Goal: Browse casually: Explore the website without a specific task or goal

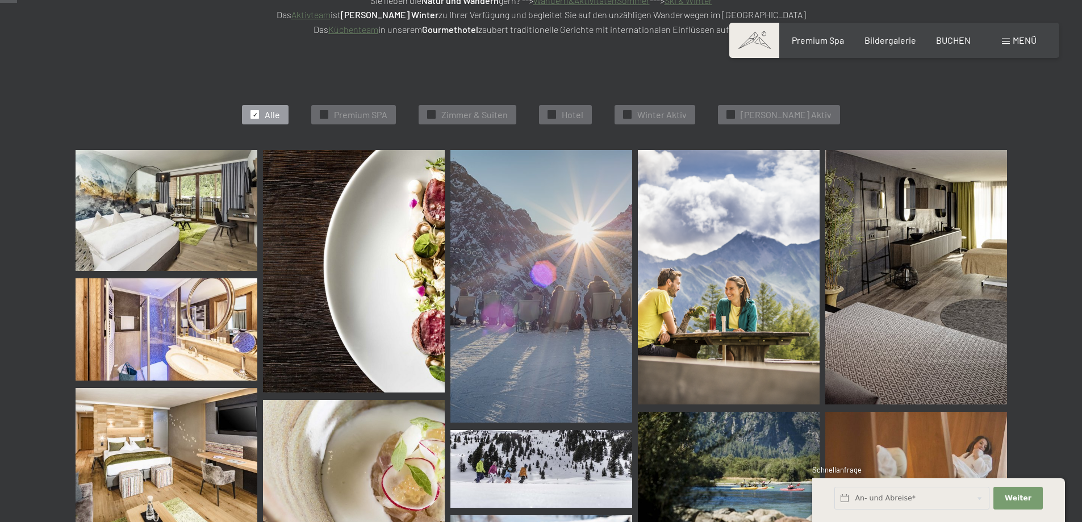
scroll to position [397, 0]
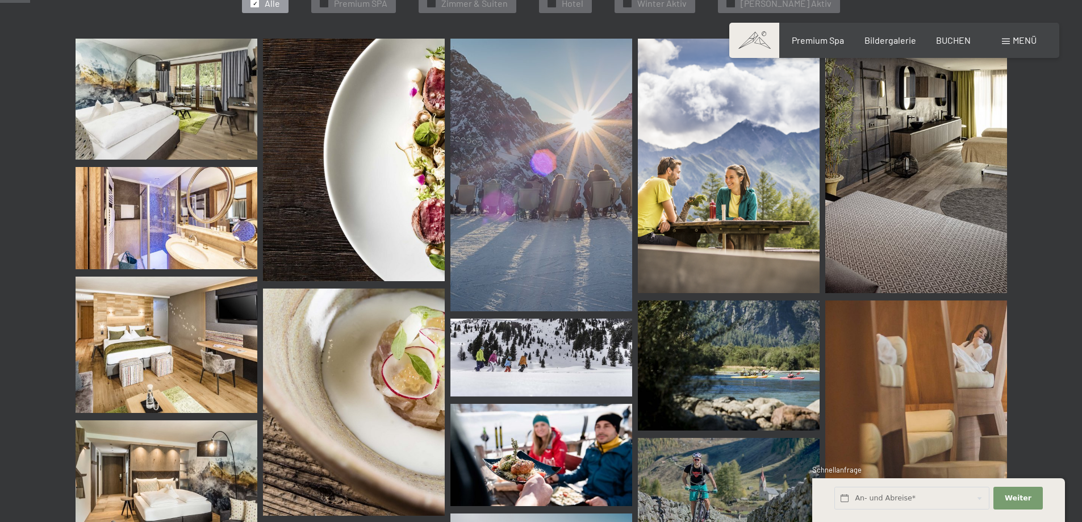
click at [372, 211] on img at bounding box center [354, 160] width 182 height 242
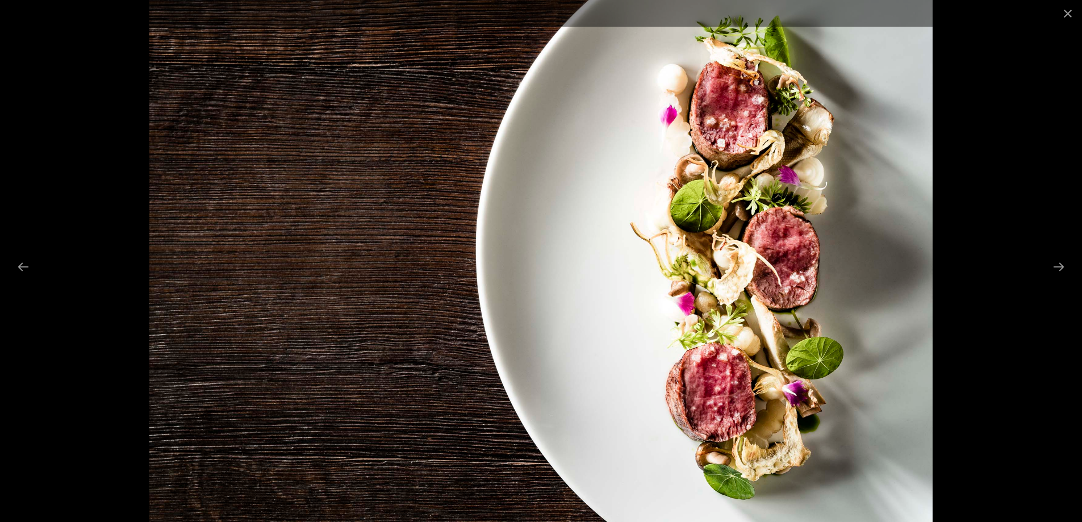
scroll to position [170, 0]
click at [1071, 6] on button "Close gallery" at bounding box center [1067, 13] width 28 height 27
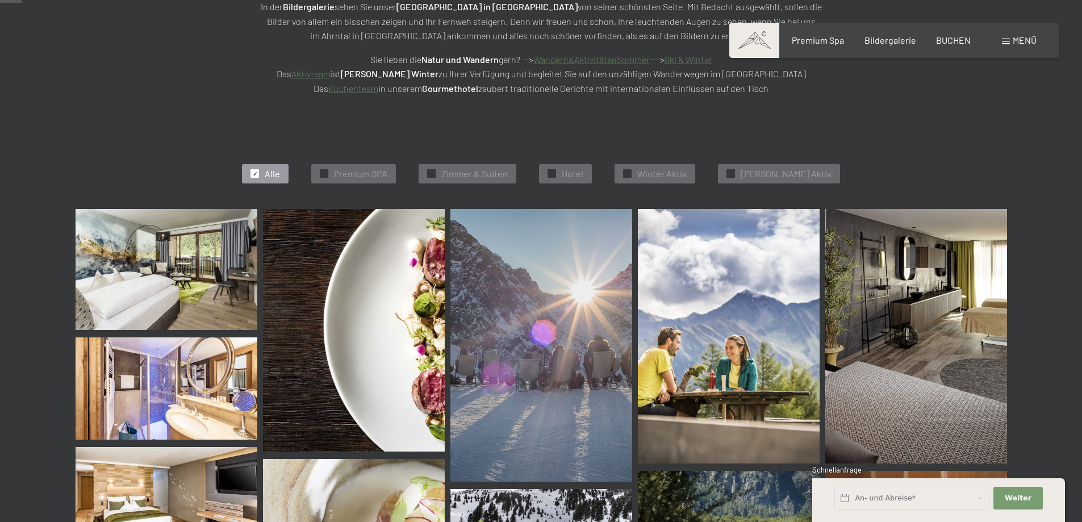
scroll to position [284, 0]
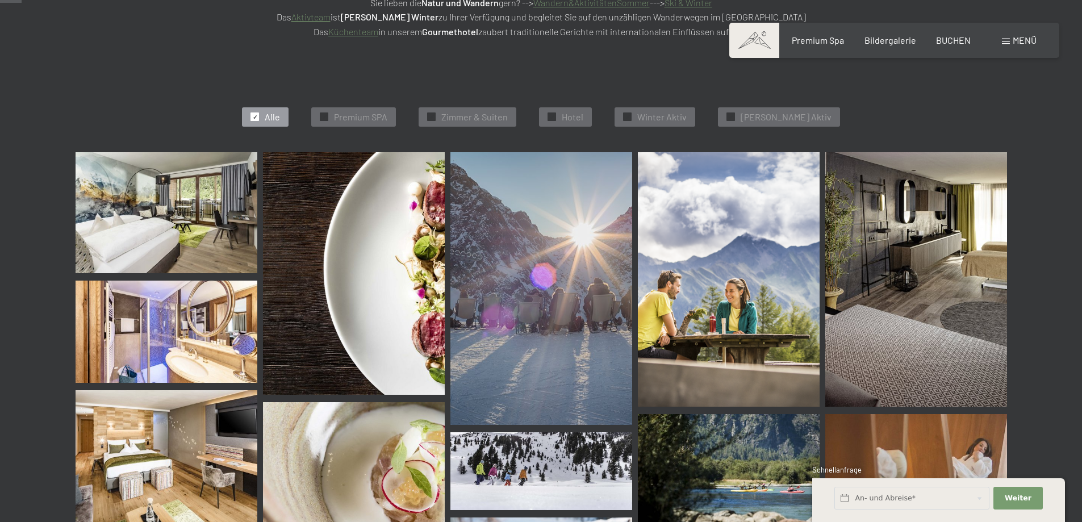
click at [365, 299] on img at bounding box center [354, 273] width 182 height 242
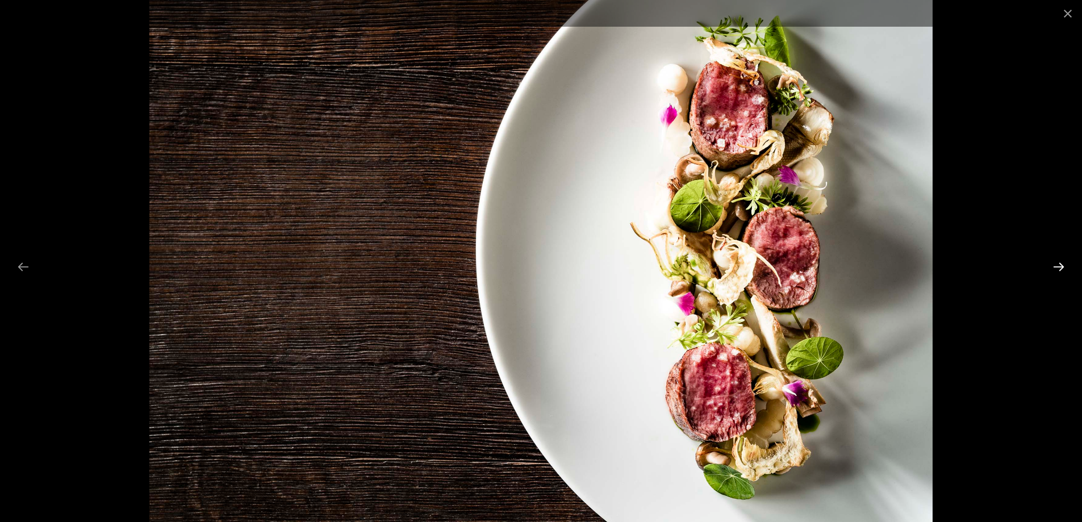
click at [1050, 266] on button "Next slide" at bounding box center [1058, 267] width 24 height 22
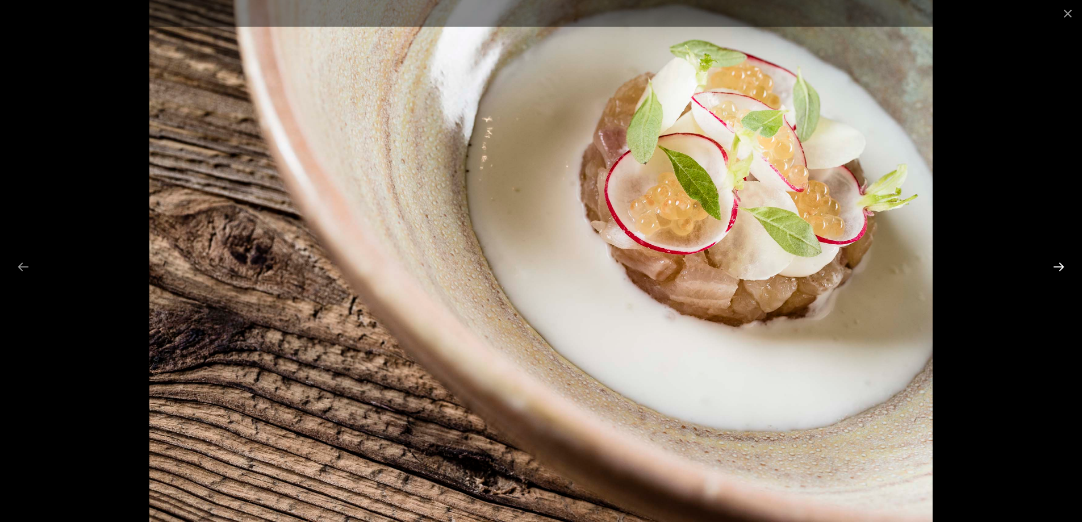
click at [1053, 266] on button "Next slide" at bounding box center [1058, 267] width 24 height 22
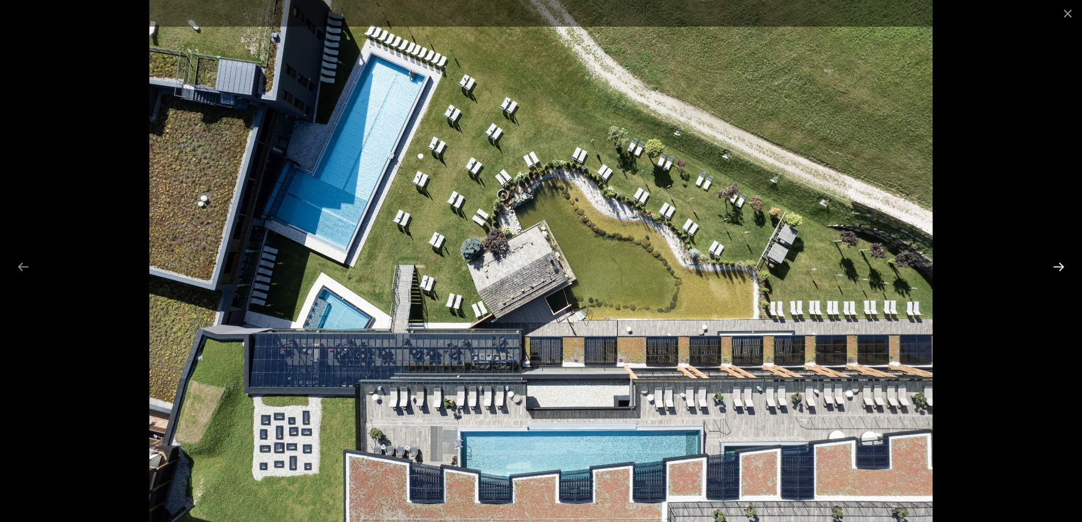
click at [1054, 262] on button "Next slide" at bounding box center [1058, 267] width 24 height 22
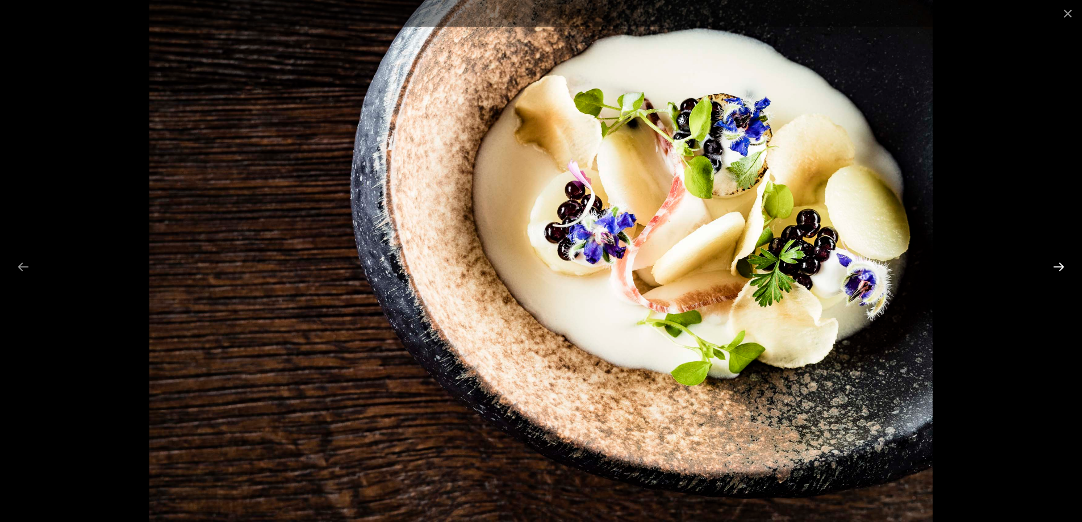
click at [1054, 262] on button "Next slide" at bounding box center [1058, 267] width 24 height 22
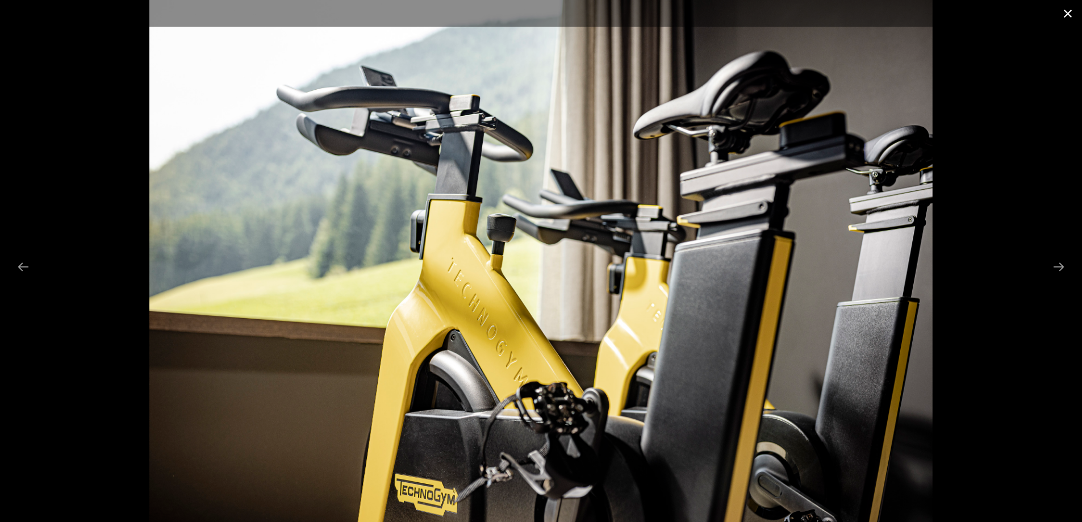
click at [1070, 9] on button "Close gallery" at bounding box center [1067, 13] width 28 height 27
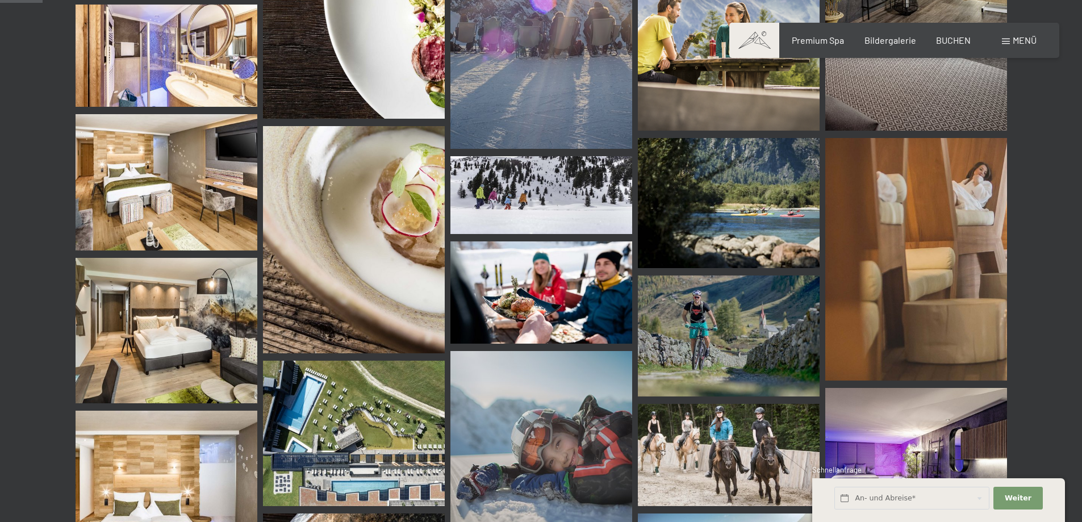
scroll to position [568, 0]
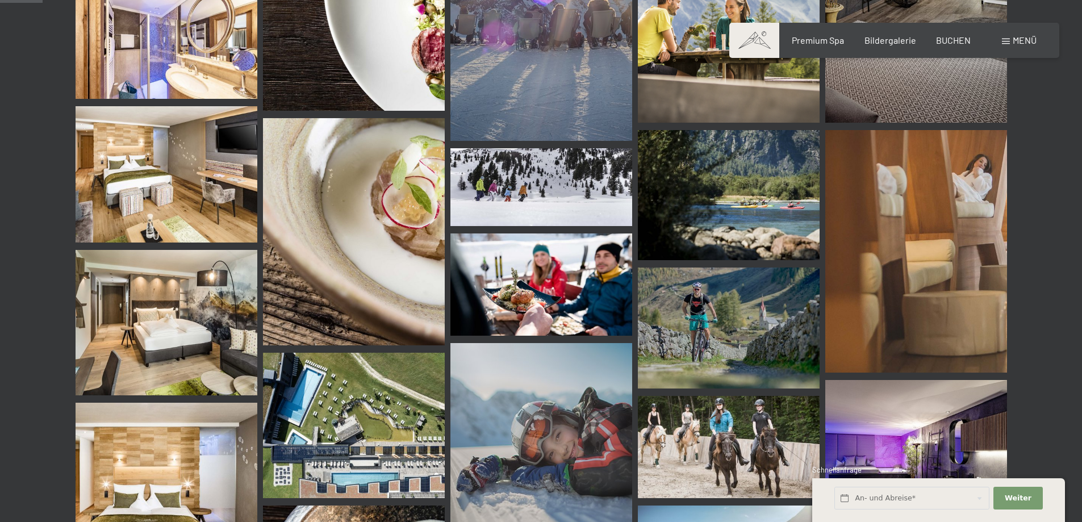
click at [534, 179] on img at bounding box center [541, 187] width 182 height 78
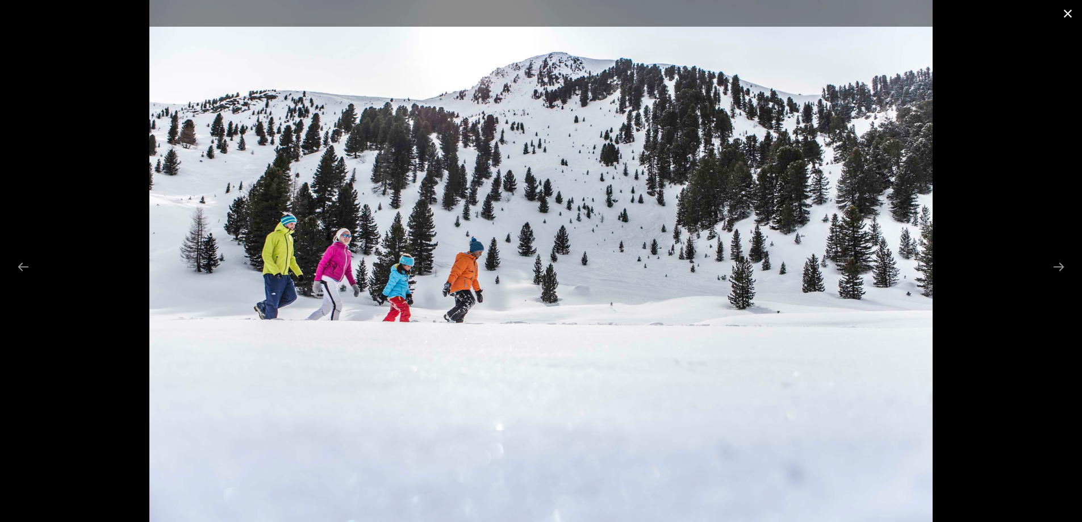
click at [1065, 14] on button "Close gallery" at bounding box center [1067, 13] width 28 height 27
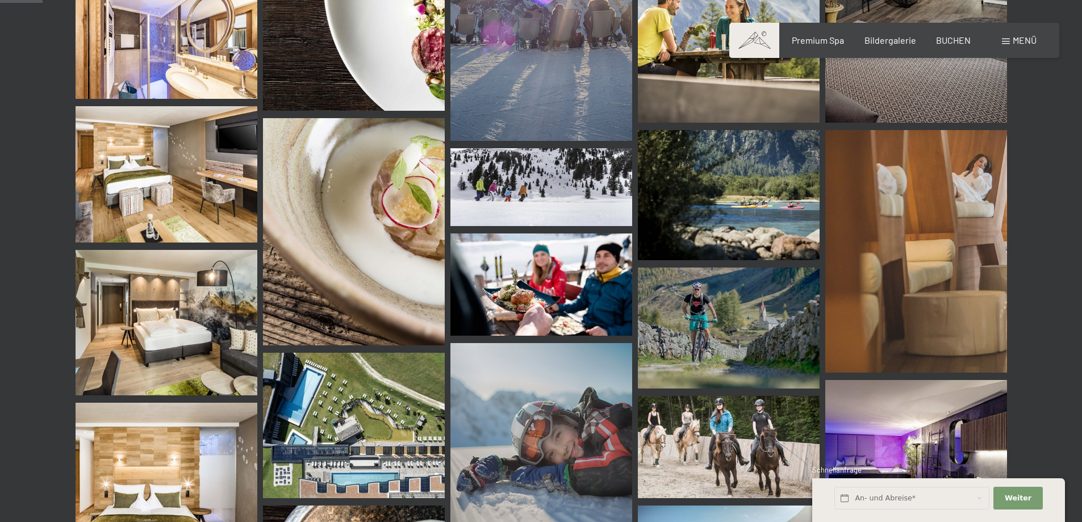
click at [920, 232] on img at bounding box center [916, 251] width 182 height 242
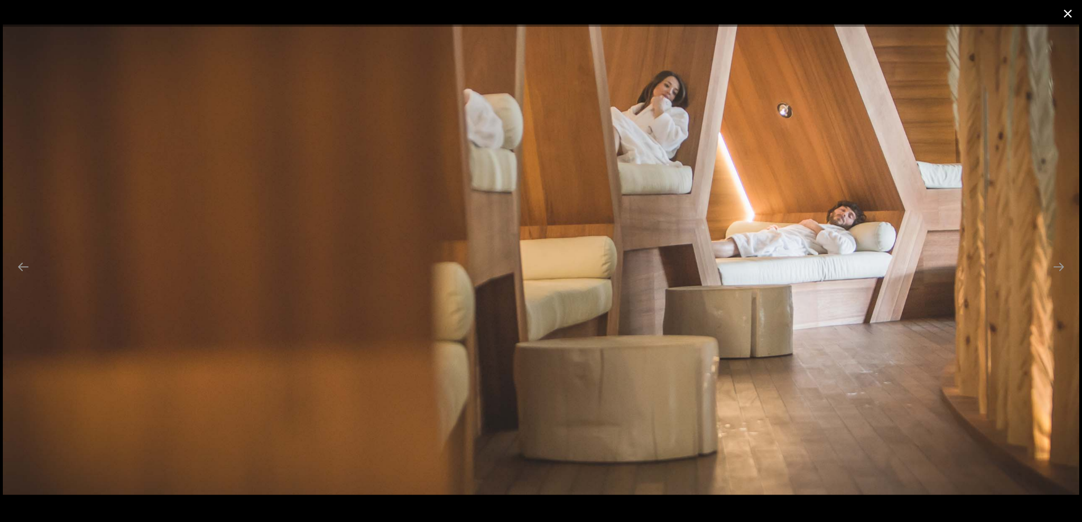
click at [1074, 14] on button "Close gallery" at bounding box center [1067, 13] width 28 height 27
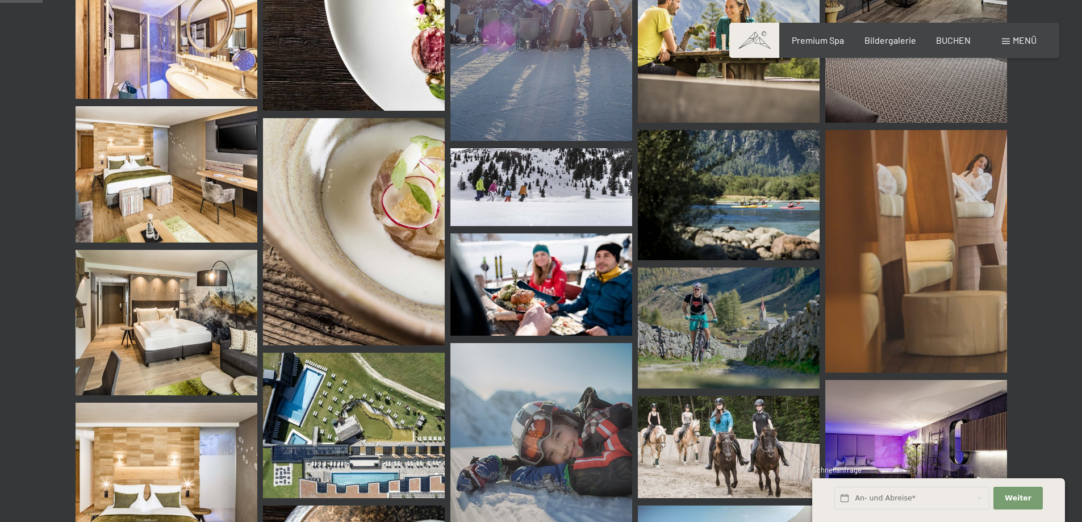
click at [554, 397] on img at bounding box center [541, 434] width 182 height 182
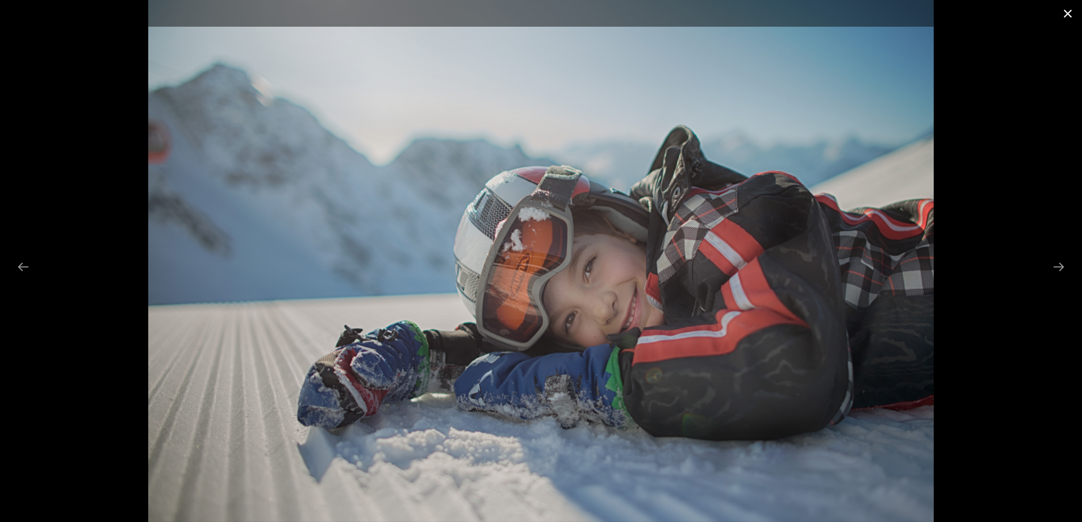
click at [1070, 18] on button "Close gallery" at bounding box center [1067, 13] width 28 height 27
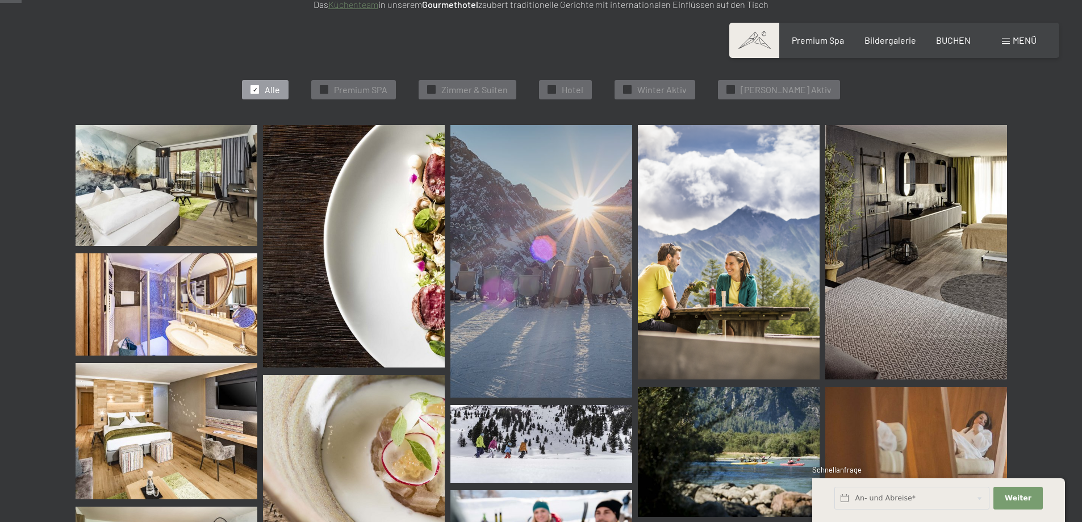
scroll to position [284, 0]
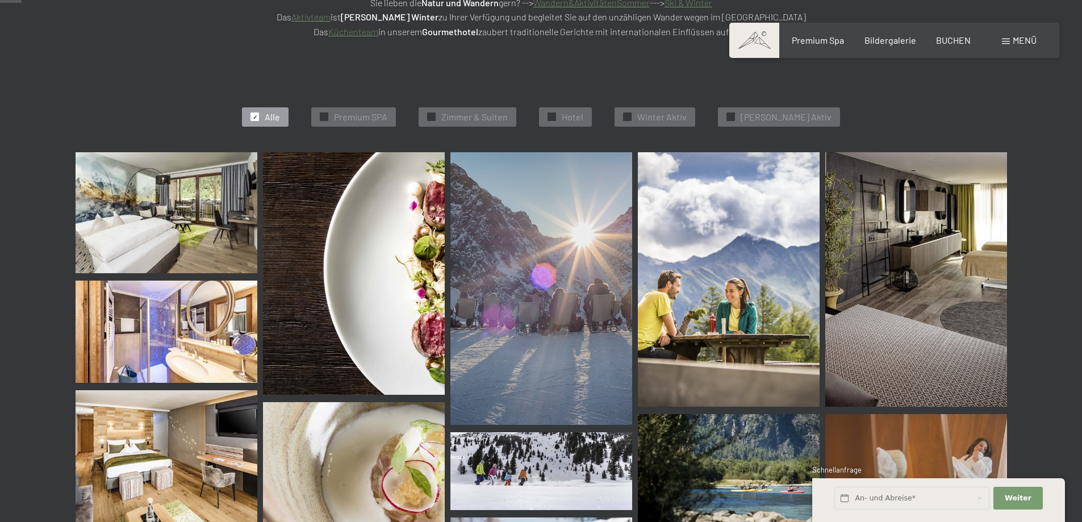
click at [517, 183] on img at bounding box center [541, 288] width 182 height 273
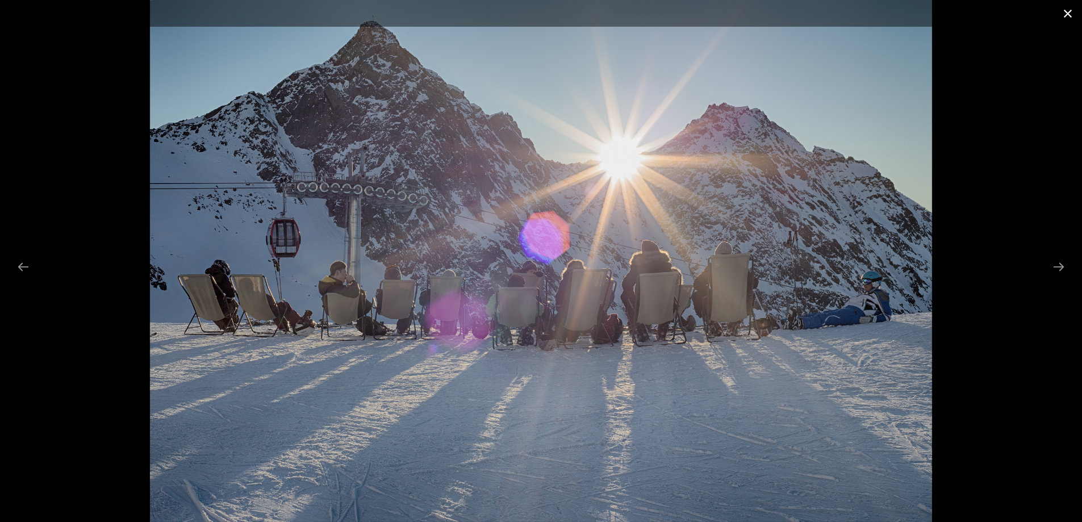
click at [1070, 11] on button "Close gallery" at bounding box center [1067, 13] width 28 height 27
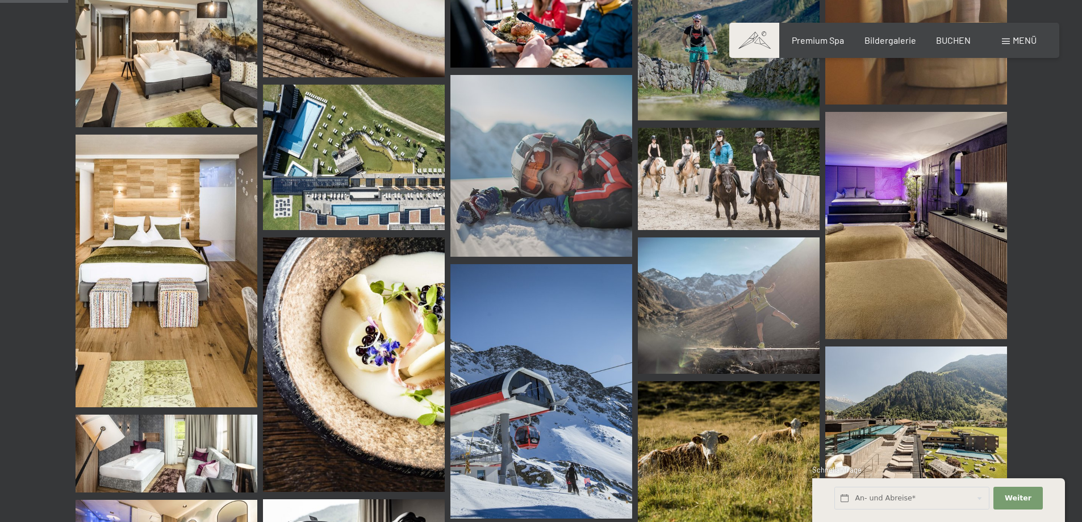
scroll to position [908, 0]
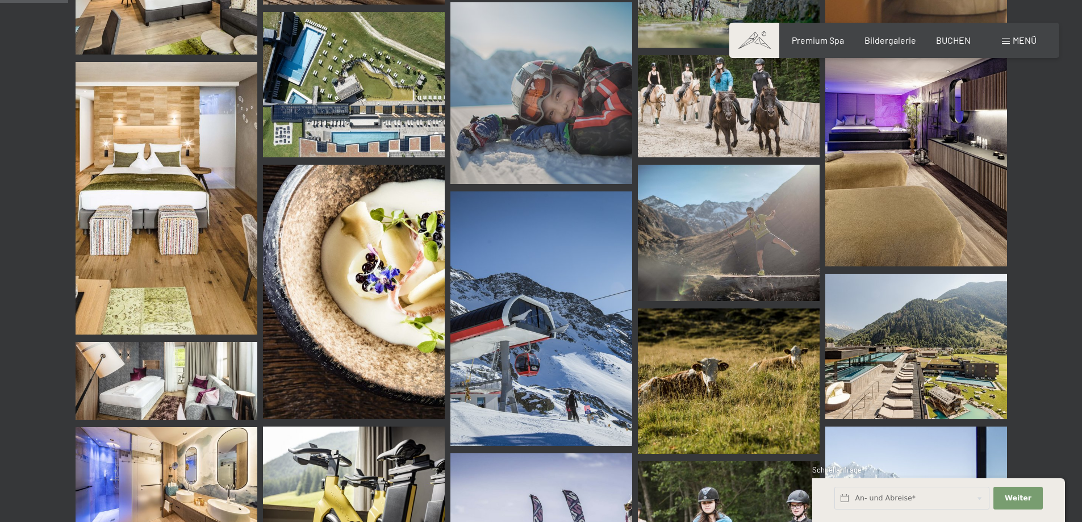
click at [753, 219] on img at bounding box center [729, 233] width 182 height 136
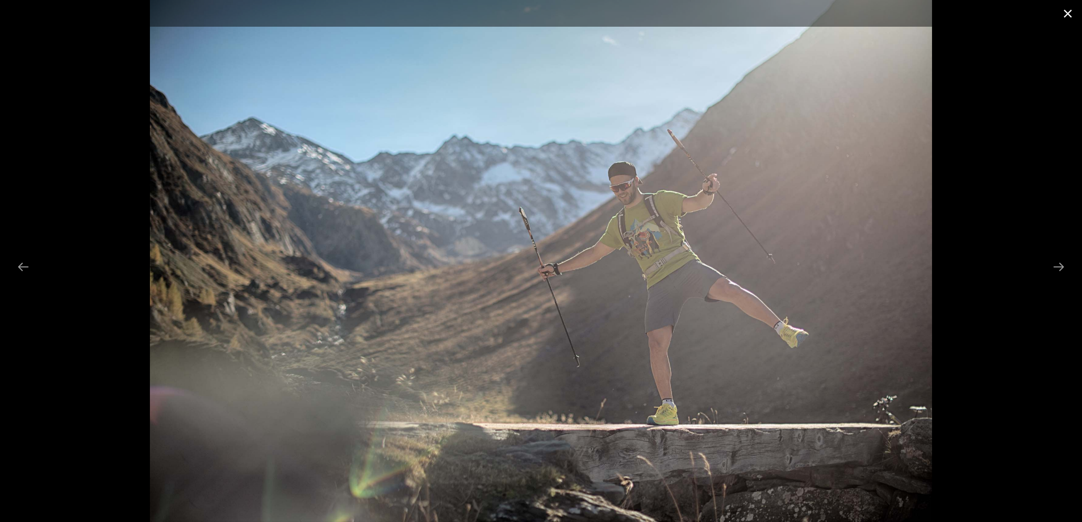
click at [1071, 7] on button "Close gallery" at bounding box center [1067, 13] width 28 height 27
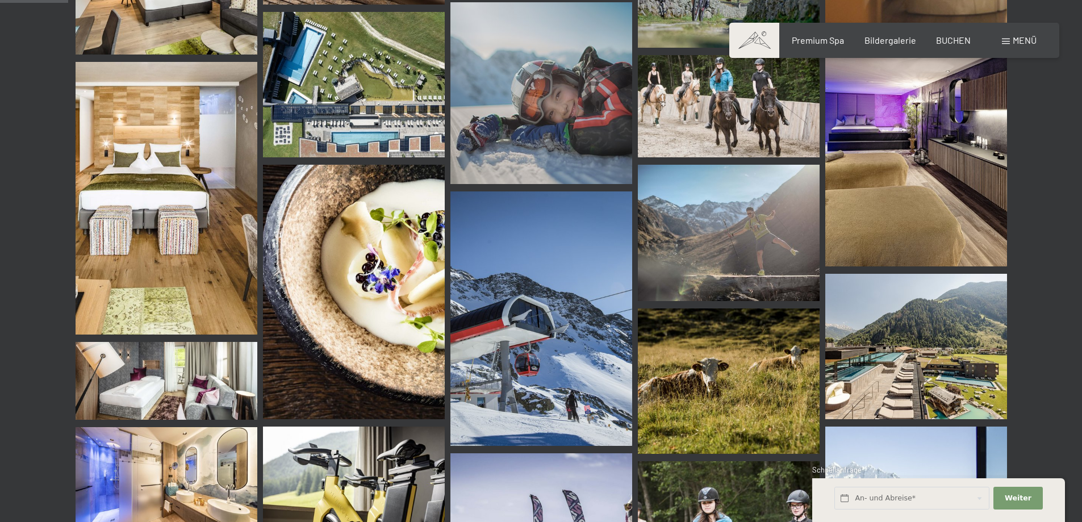
click at [727, 359] on img at bounding box center [729, 380] width 182 height 145
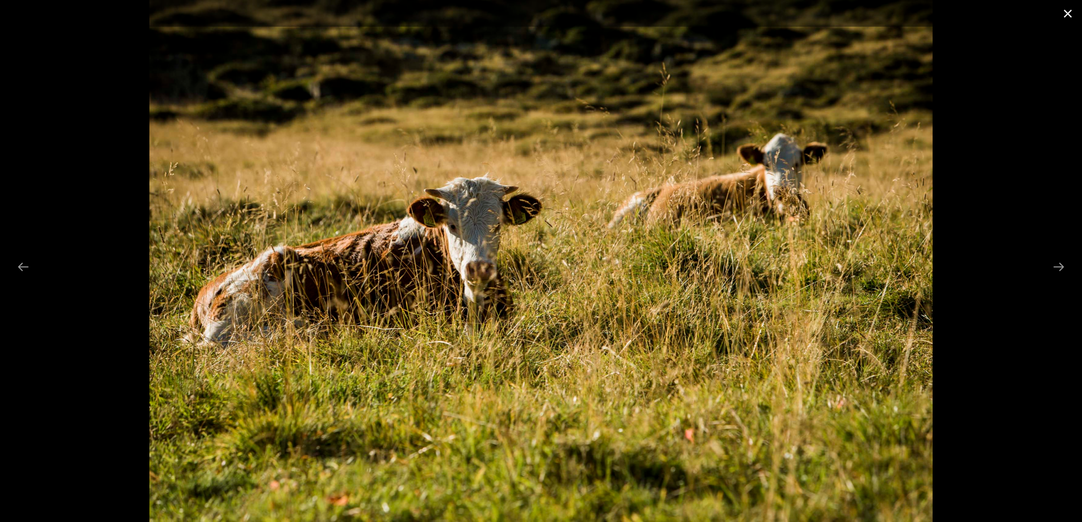
click at [1067, 13] on button "Close gallery" at bounding box center [1067, 13] width 28 height 27
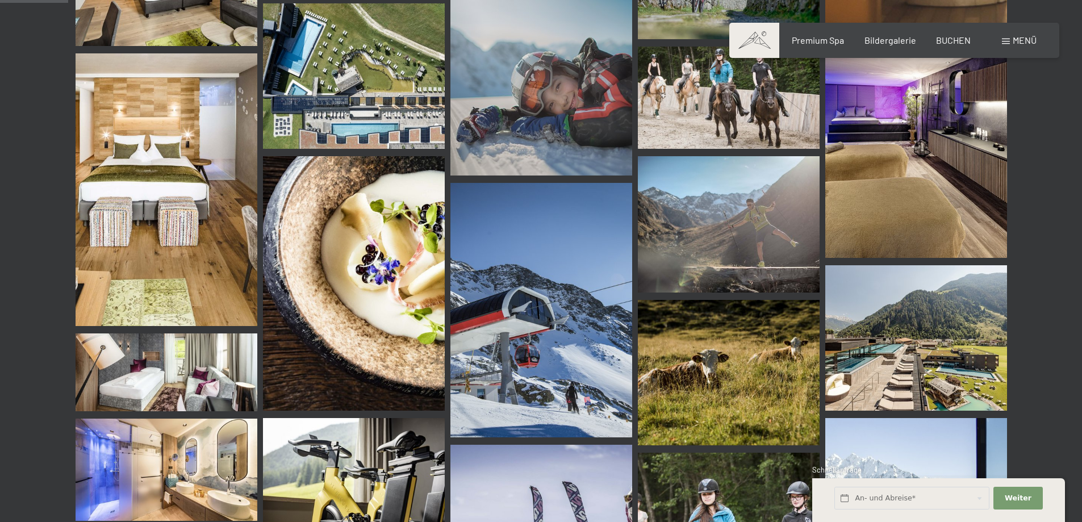
scroll to position [1079, 0]
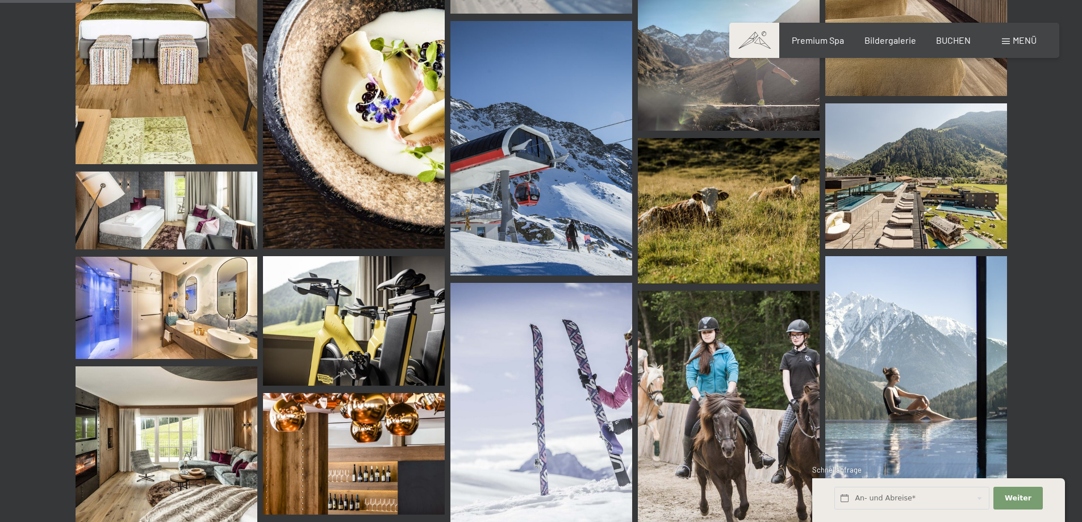
click at [388, 305] on img at bounding box center [354, 321] width 182 height 130
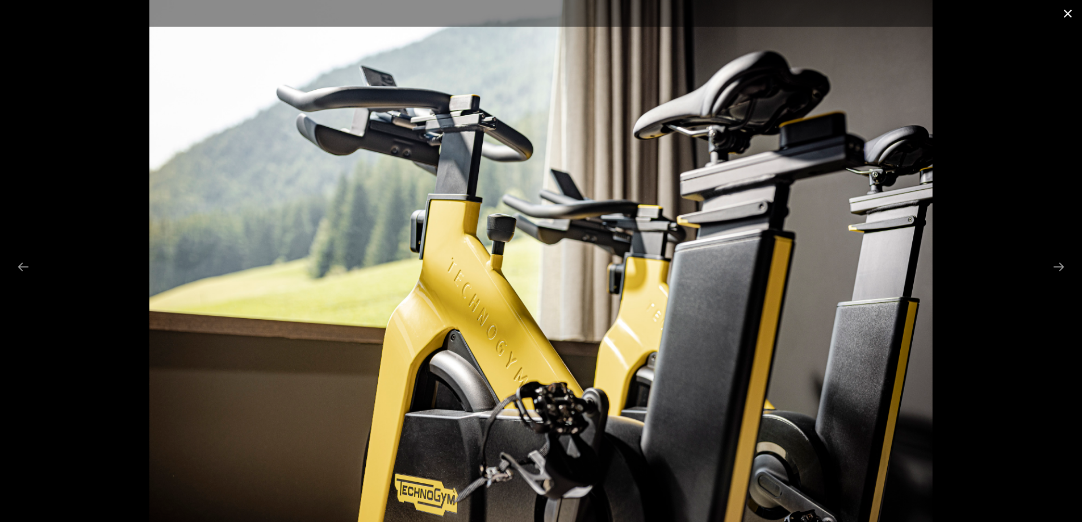
click at [1078, 19] on button "Close gallery" at bounding box center [1067, 13] width 28 height 27
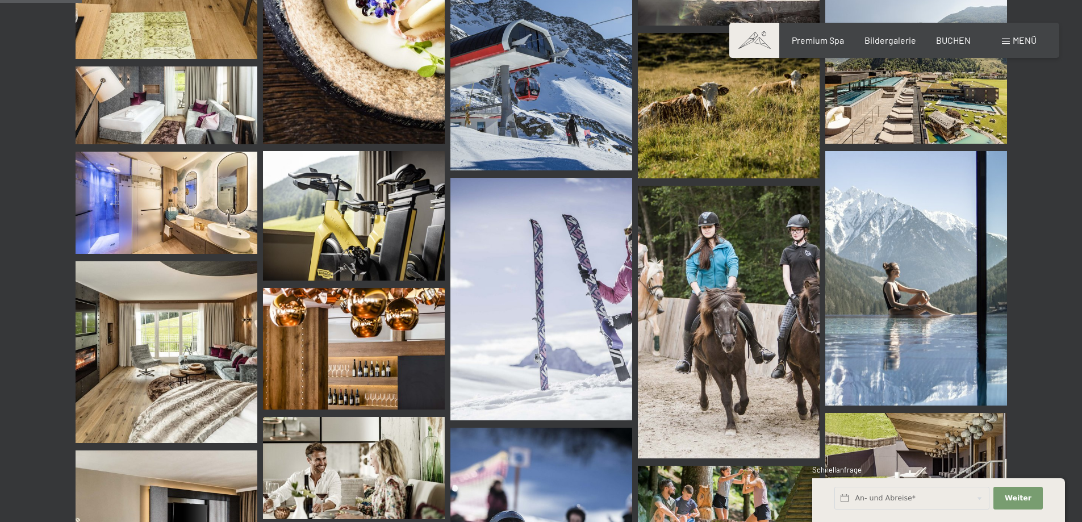
scroll to position [1192, 0]
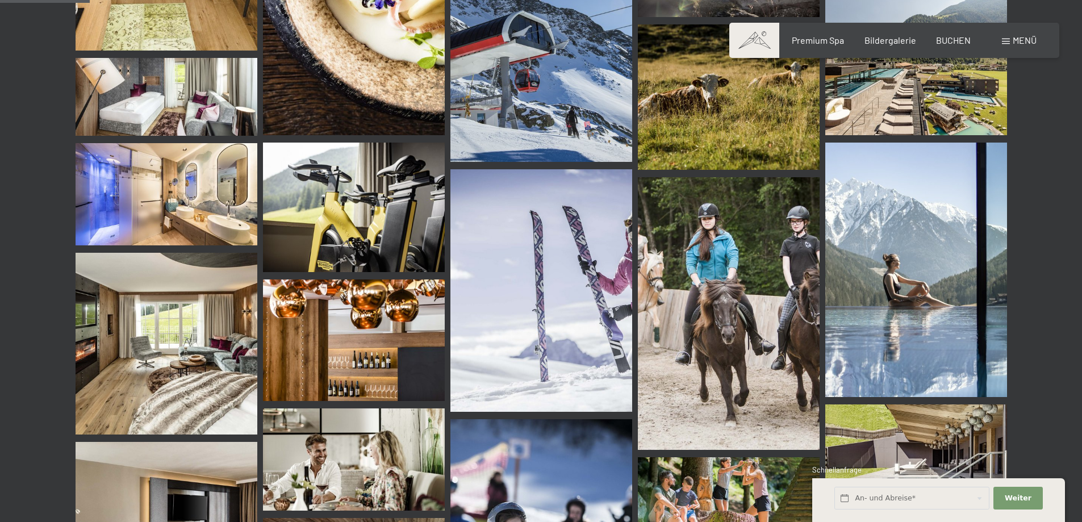
click at [894, 224] on img at bounding box center [916, 270] width 182 height 254
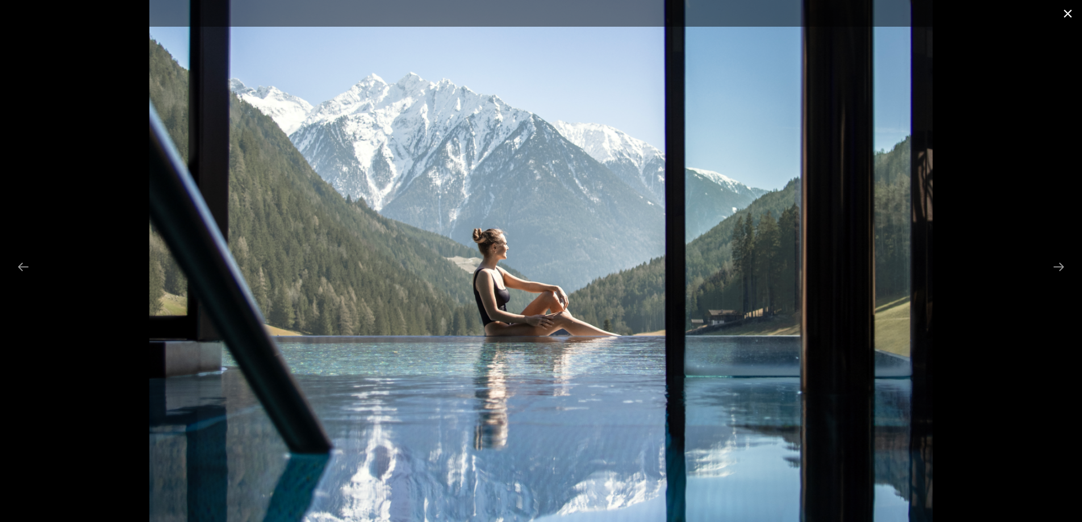
click at [1064, 14] on button "Close gallery" at bounding box center [1067, 13] width 28 height 27
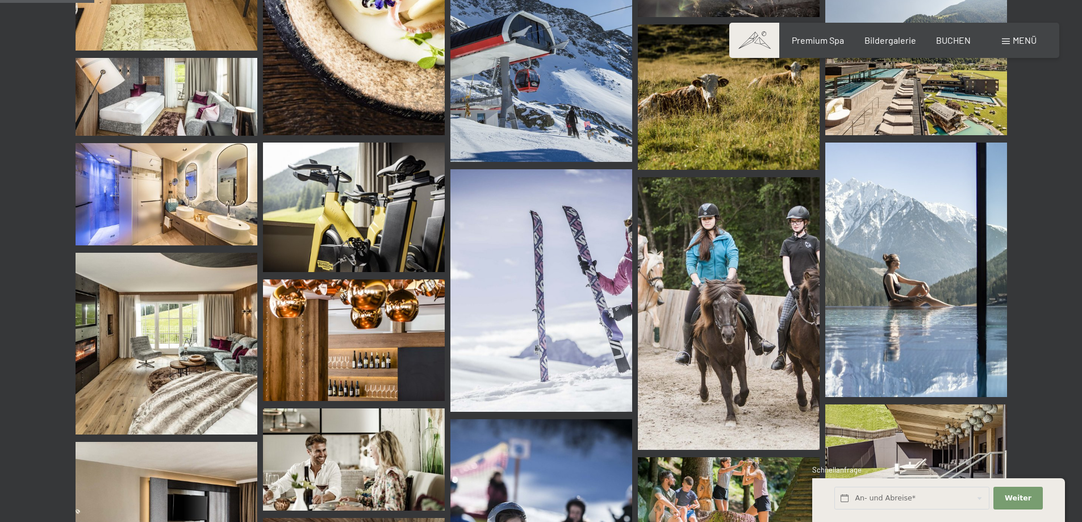
scroll to position [1476, 0]
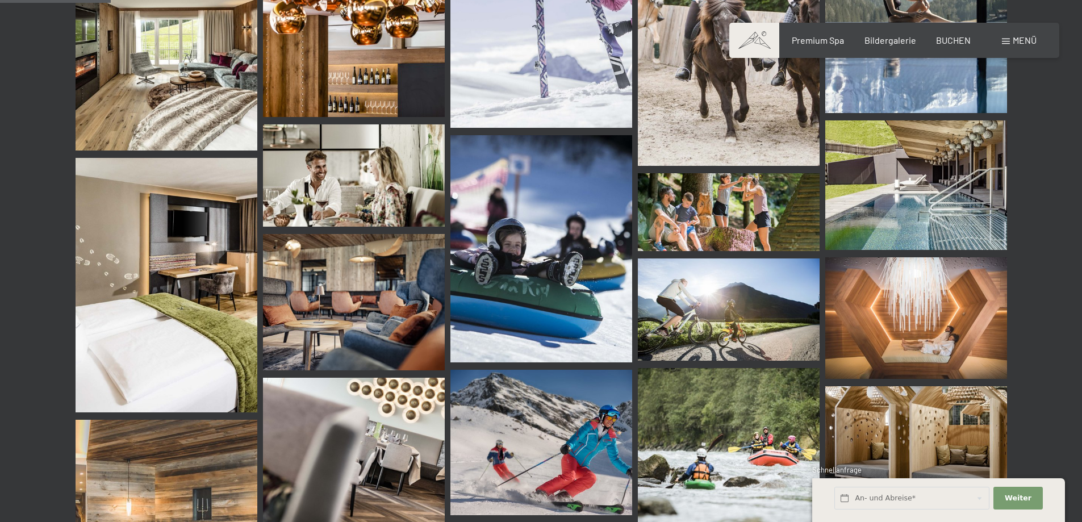
click at [735, 194] on img at bounding box center [729, 212] width 182 height 78
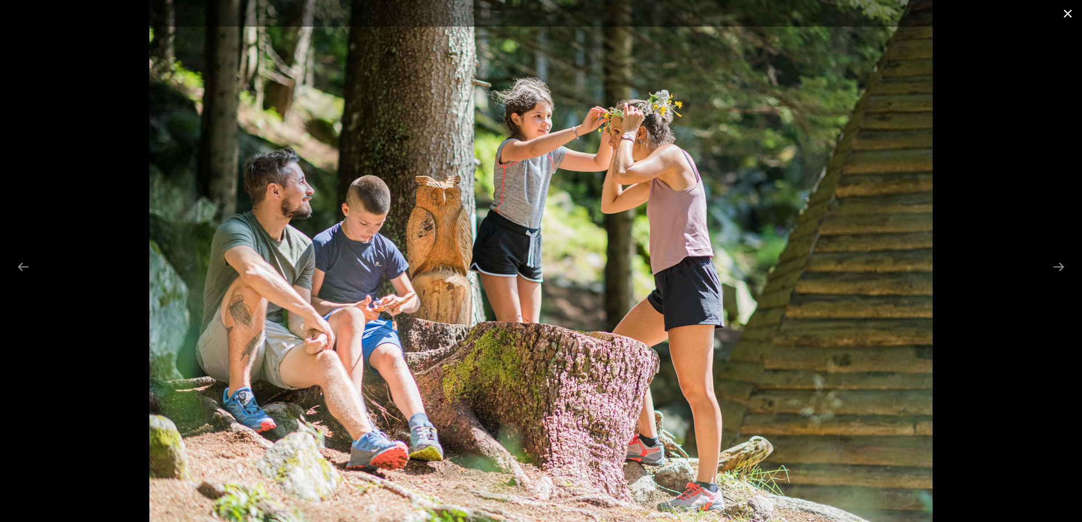
click at [1069, 12] on button "Close gallery" at bounding box center [1067, 13] width 28 height 27
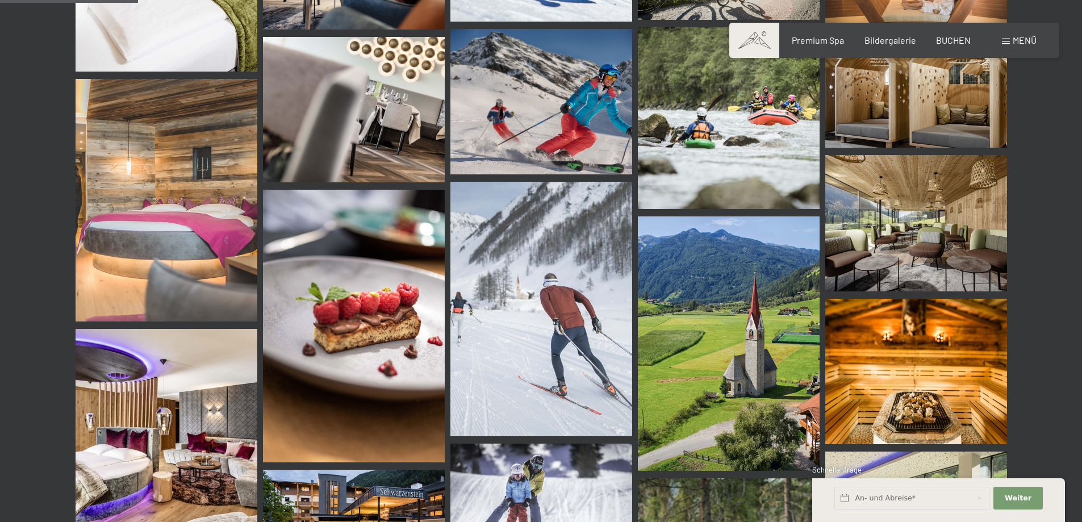
scroll to position [1987, 0]
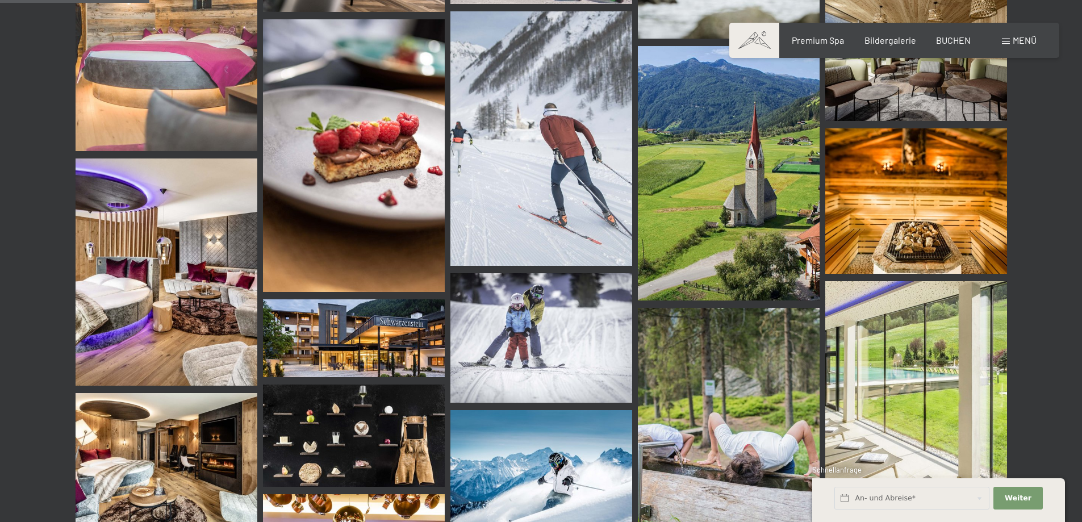
click at [564, 194] on img at bounding box center [541, 138] width 182 height 254
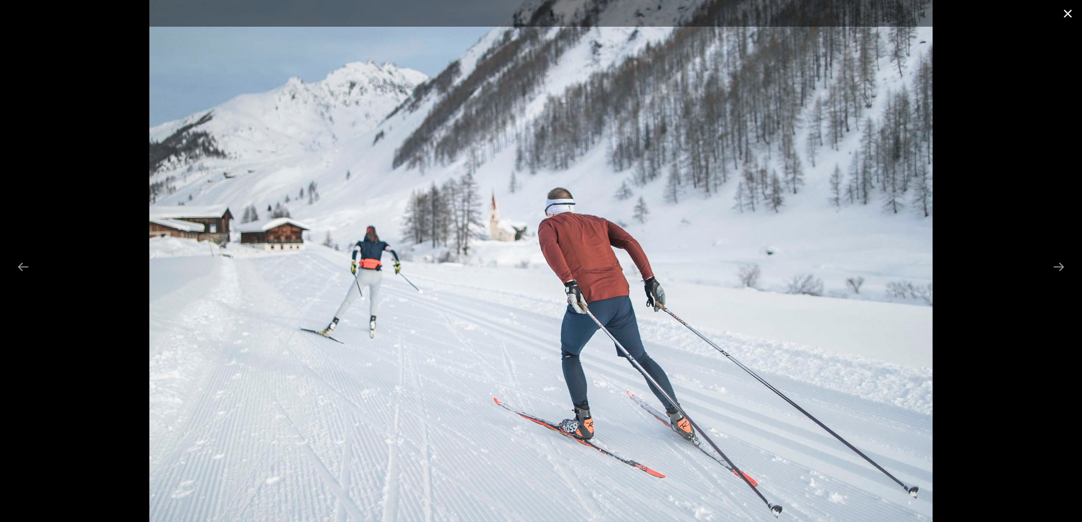
click at [1067, 12] on button "Close gallery" at bounding box center [1067, 13] width 28 height 27
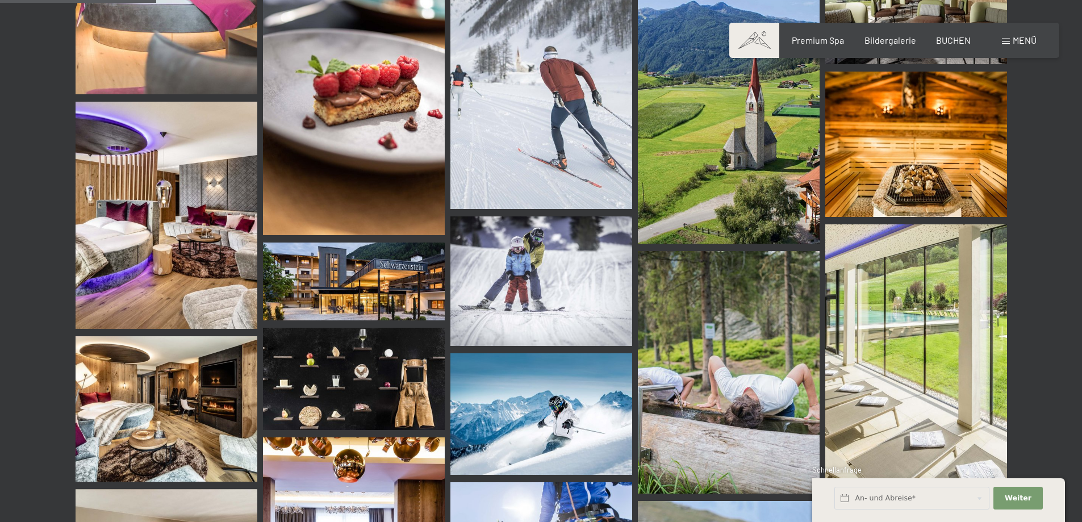
scroll to position [2214, 0]
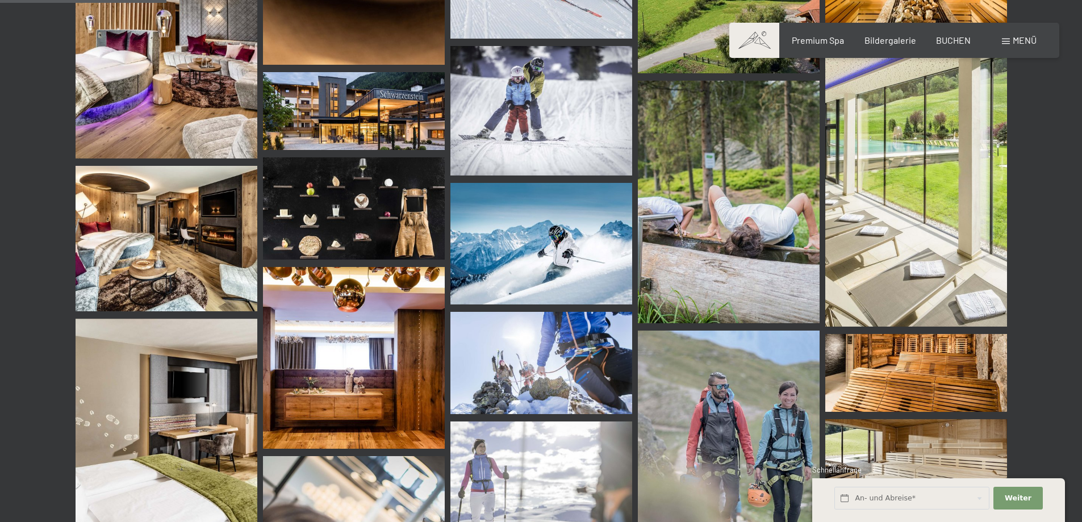
click at [530, 102] on img at bounding box center [541, 111] width 182 height 130
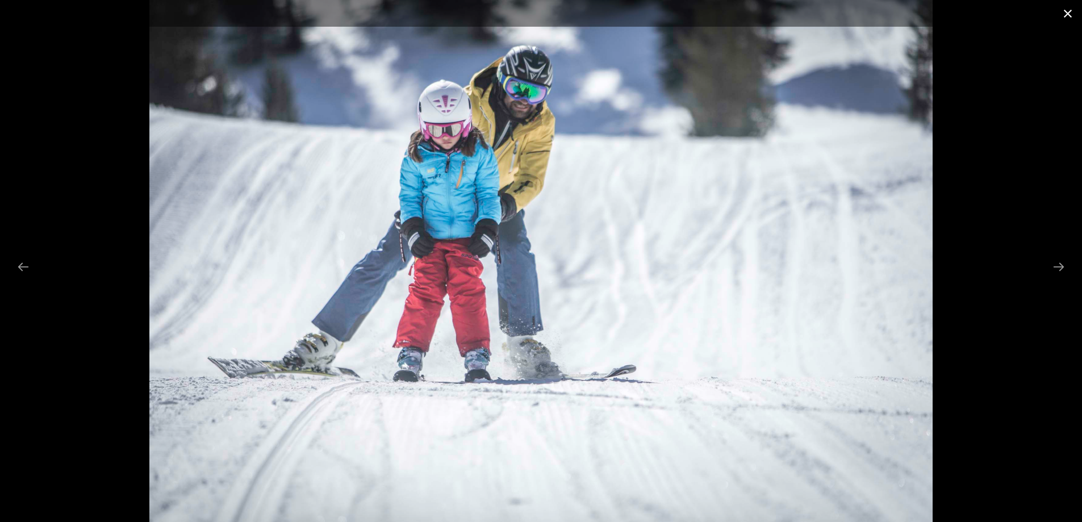
click at [1076, 14] on button "Close gallery" at bounding box center [1067, 13] width 28 height 27
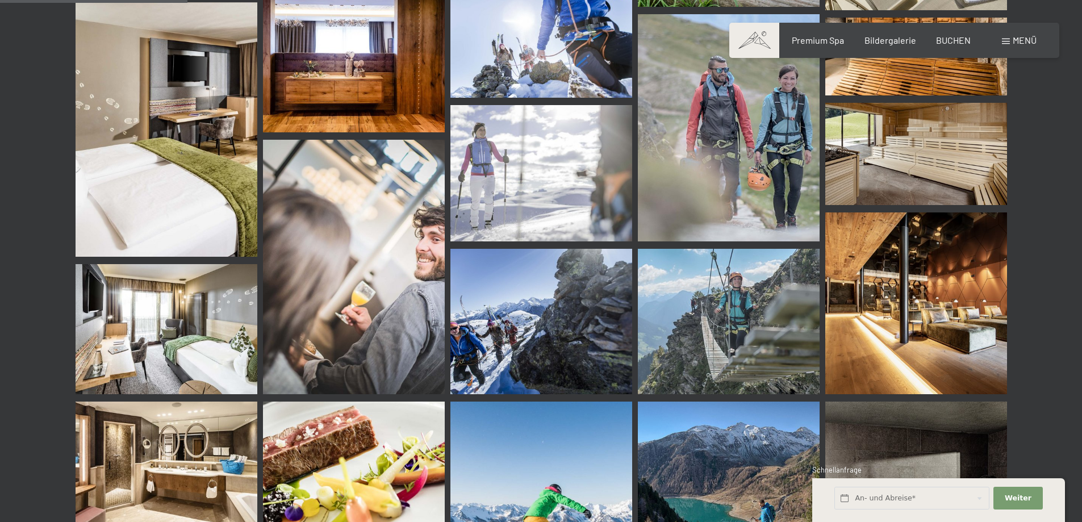
scroll to position [2555, 0]
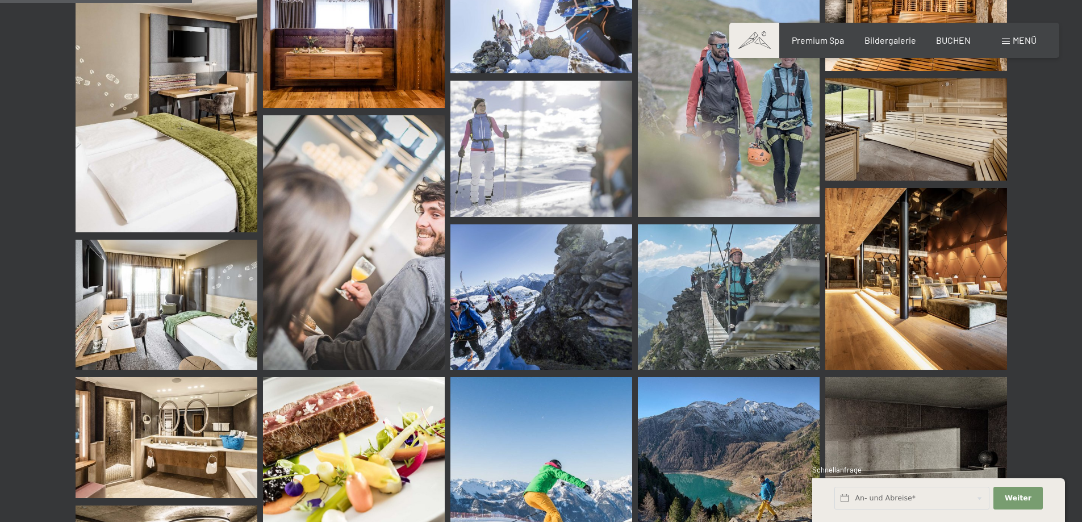
click at [338, 186] on img at bounding box center [354, 242] width 182 height 254
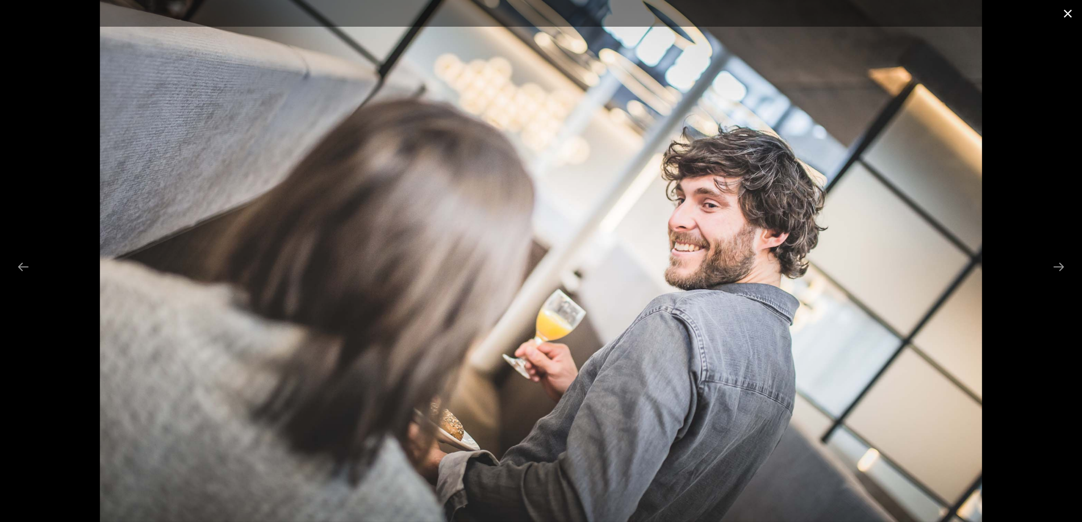
click at [1065, 14] on button "Close gallery" at bounding box center [1067, 13] width 28 height 27
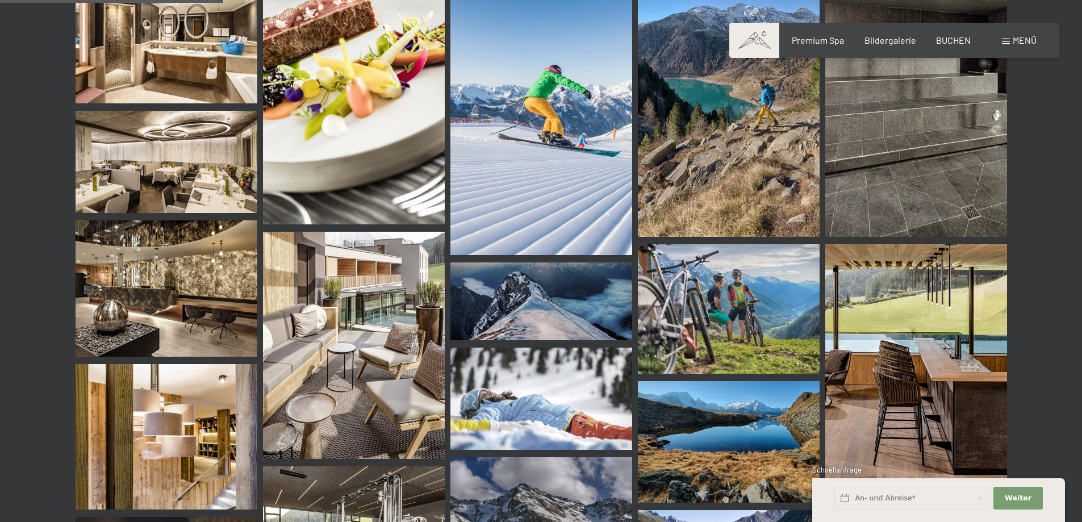
scroll to position [3009, 0]
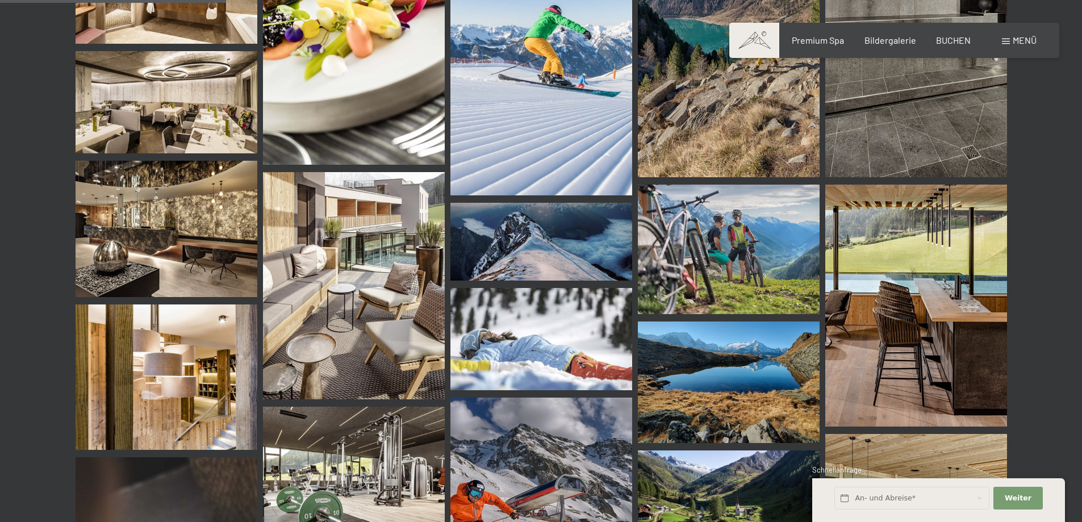
click at [734, 355] on img at bounding box center [729, 381] width 182 height 121
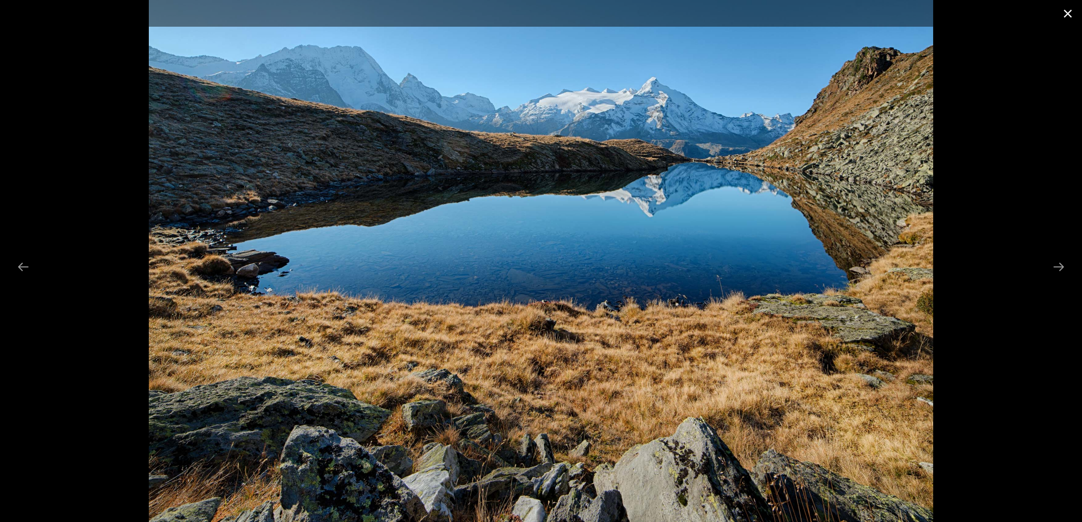
click at [1062, 12] on button "Close gallery" at bounding box center [1067, 13] width 28 height 27
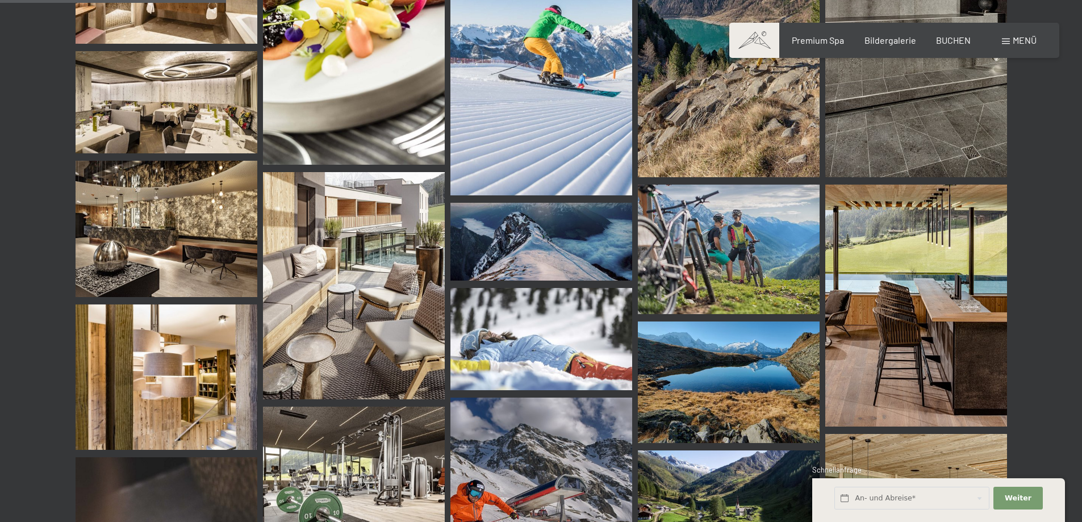
click at [713, 237] on img at bounding box center [729, 250] width 182 height 130
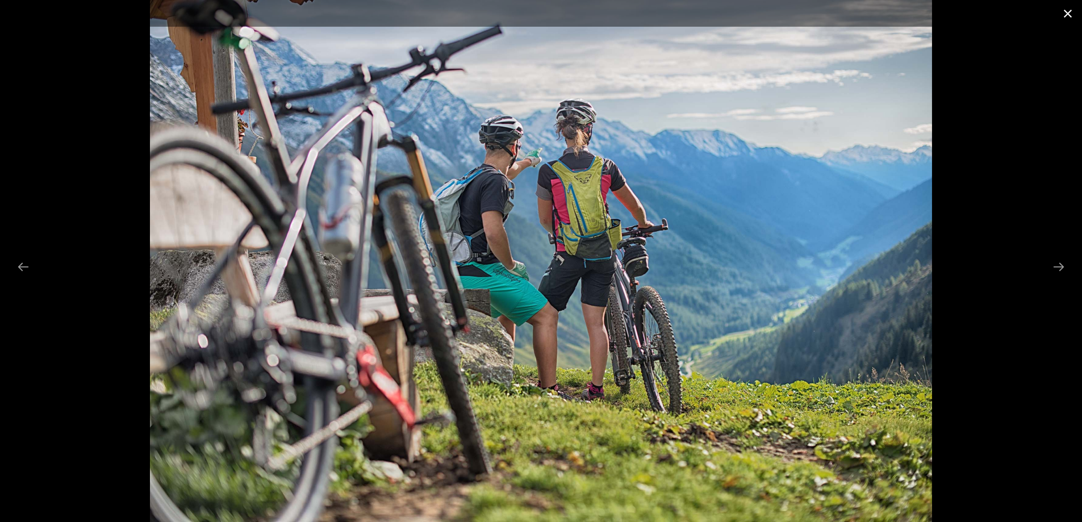
click at [1070, 10] on button "Close gallery" at bounding box center [1067, 13] width 28 height 27
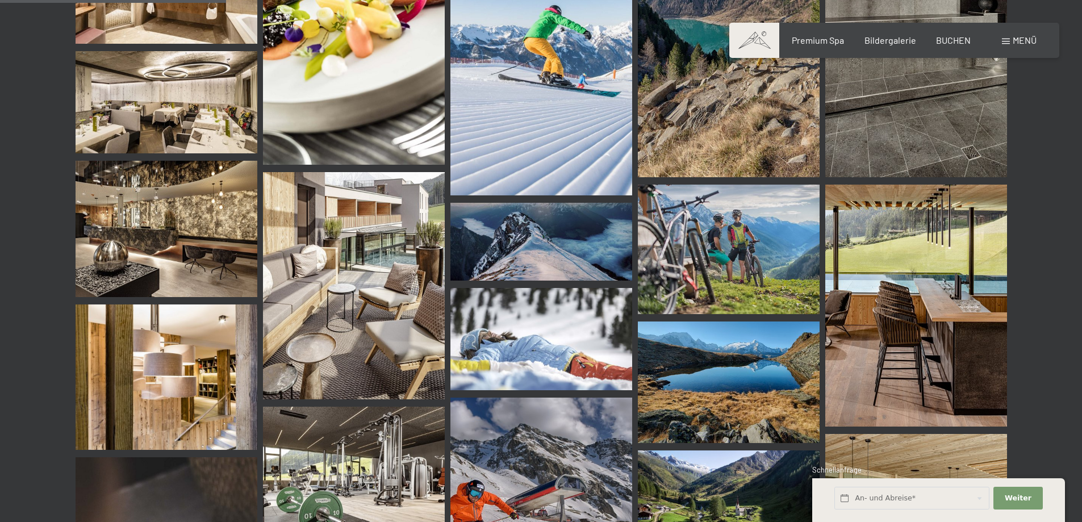
click at [512, 345] on img at bounding box center [541, 339] width 182 height 102
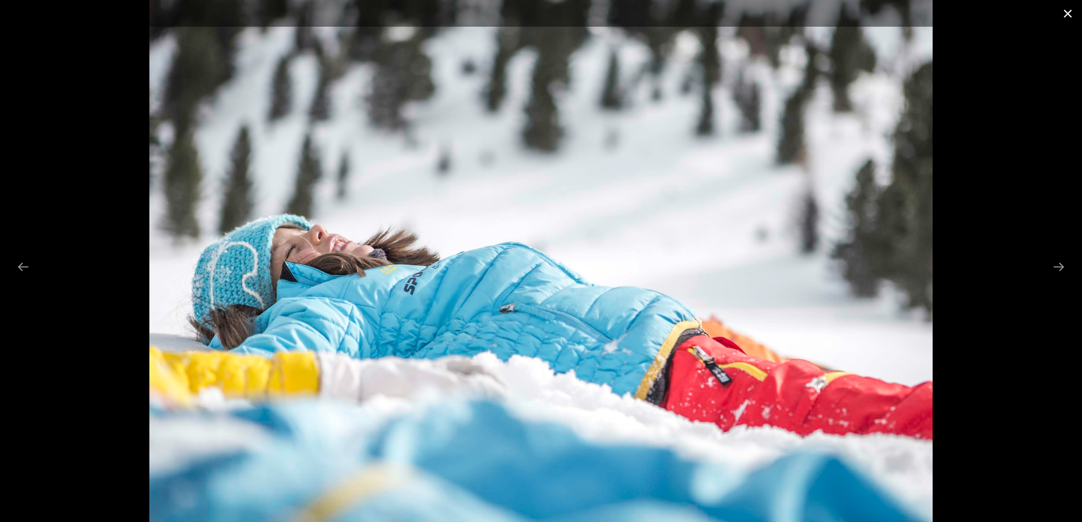
click at [1074, 14] on button "Close gallery" at bounding box center [1067, 13] width 28 height 27
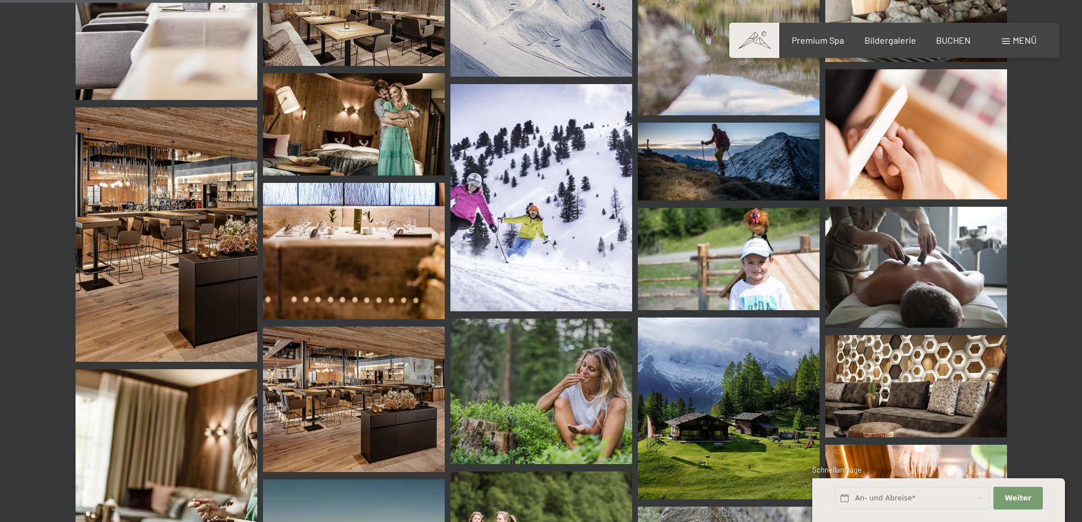
scroll to position [4031, 0]
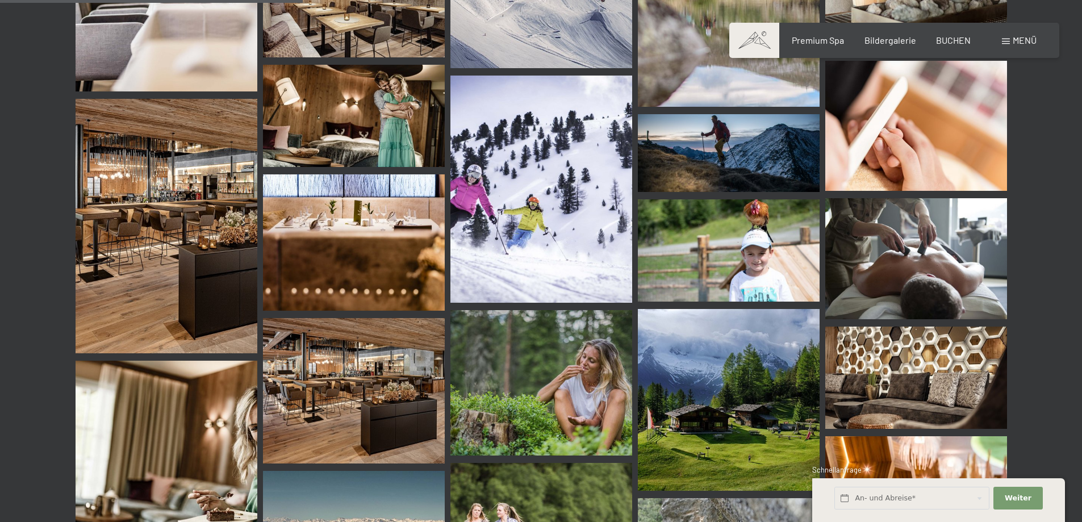
click at [697, 243] on img at bounding box center [729, 250] width 182 height 102
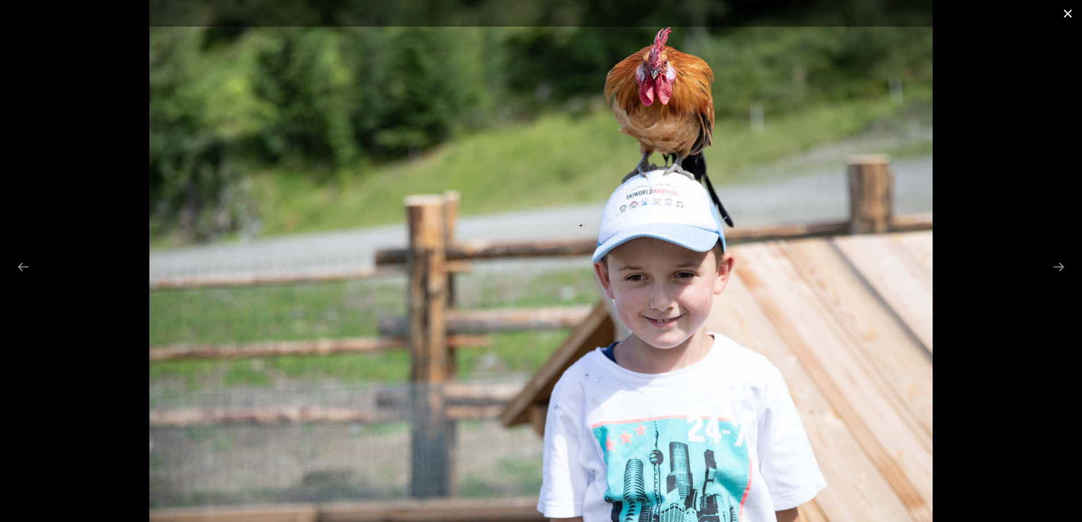
click at [1069, 15] on button "Close gallery" at bounding box center [1067, 13] width 28 height 27
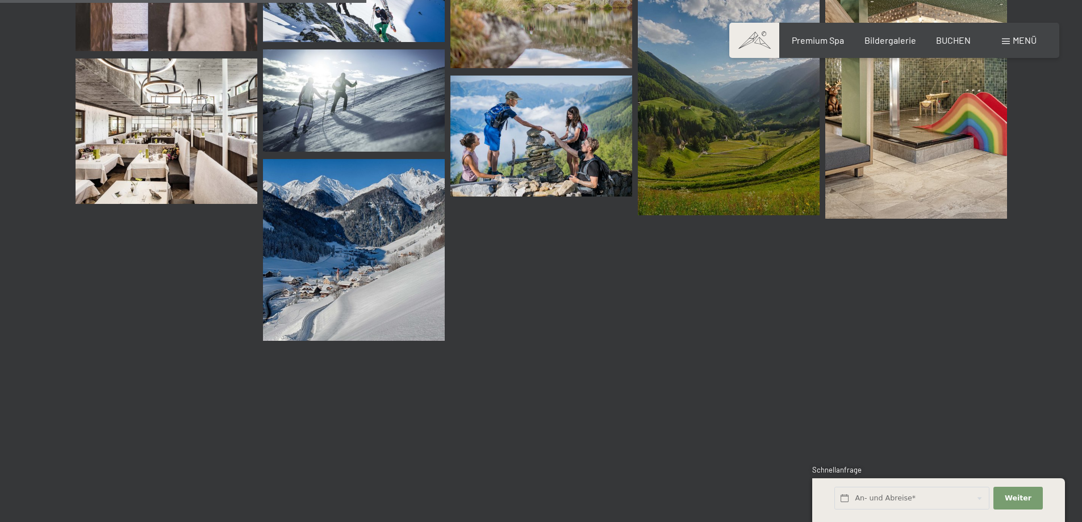
scroll to position [4883, 0]
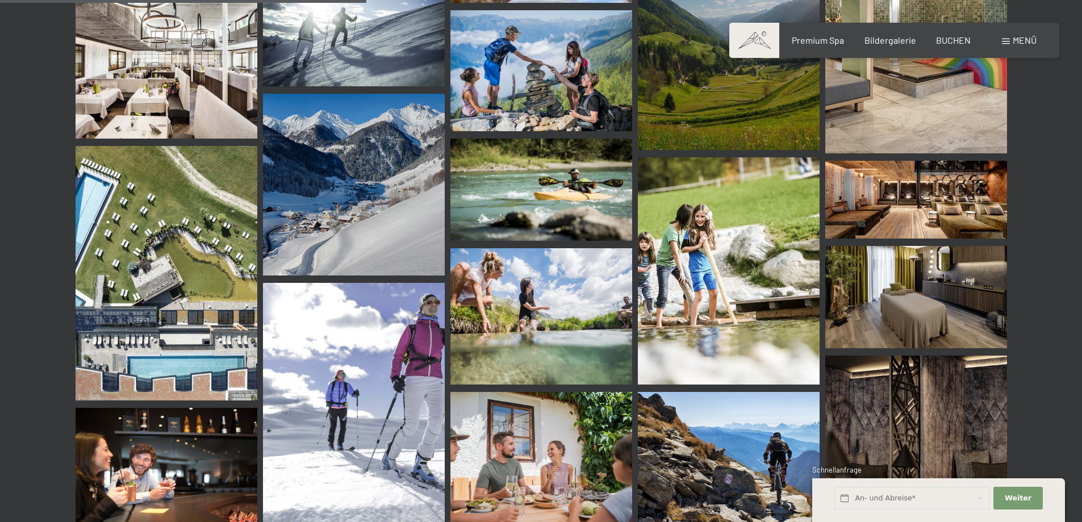
click at [542, 297] on img at bounding box center [541, 316] width 182 height 136
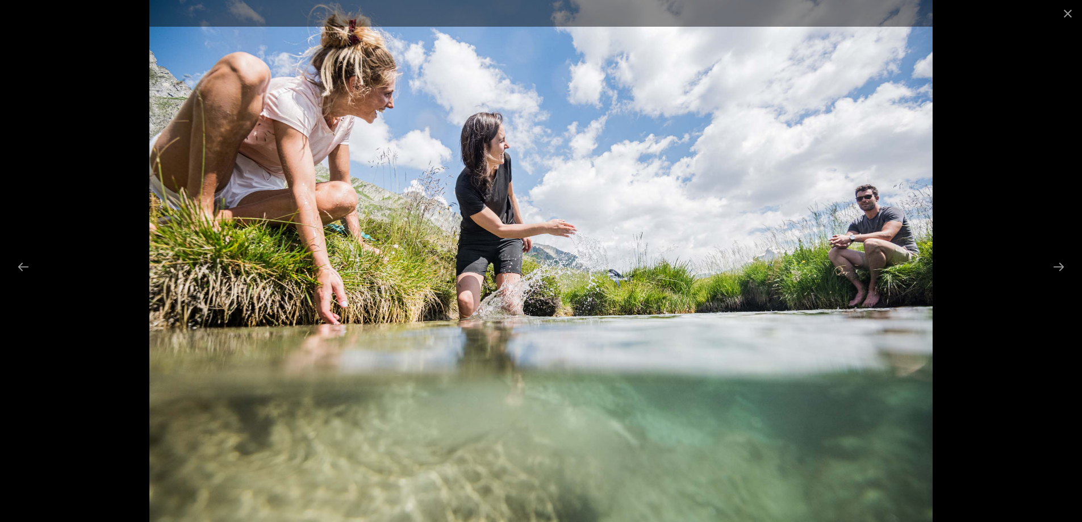
drag, startPoint x: 1070, startPoint y: 12, endPoint x: 888, endPoint y: 89, distance: 197.0
click at [1070, 12] on button "Close gallery" at bounding box center [1067, 13] width 28 height 27
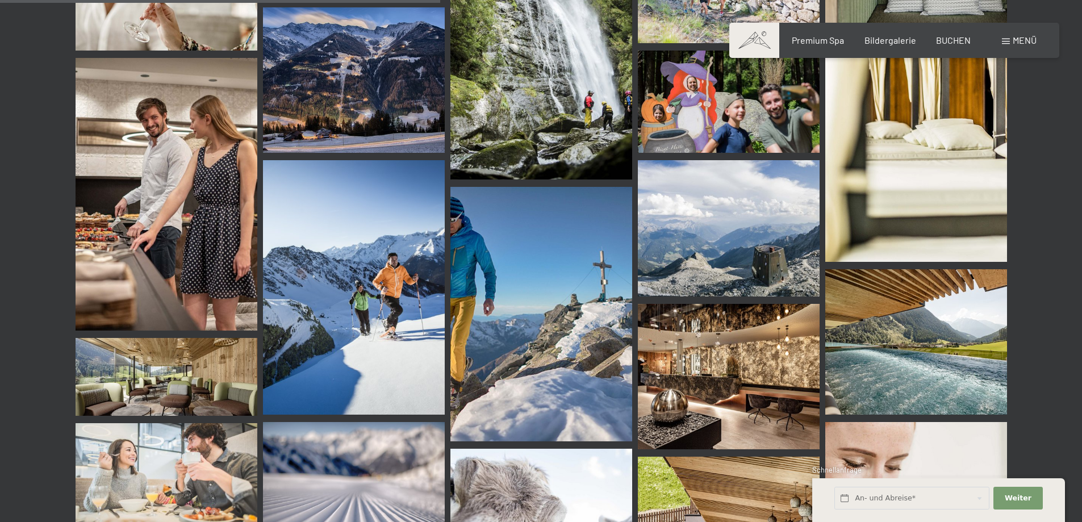
scroll to position [5905, 0]
click at [160, 182] on img at bounding box center [167, 193] width 182 height 273
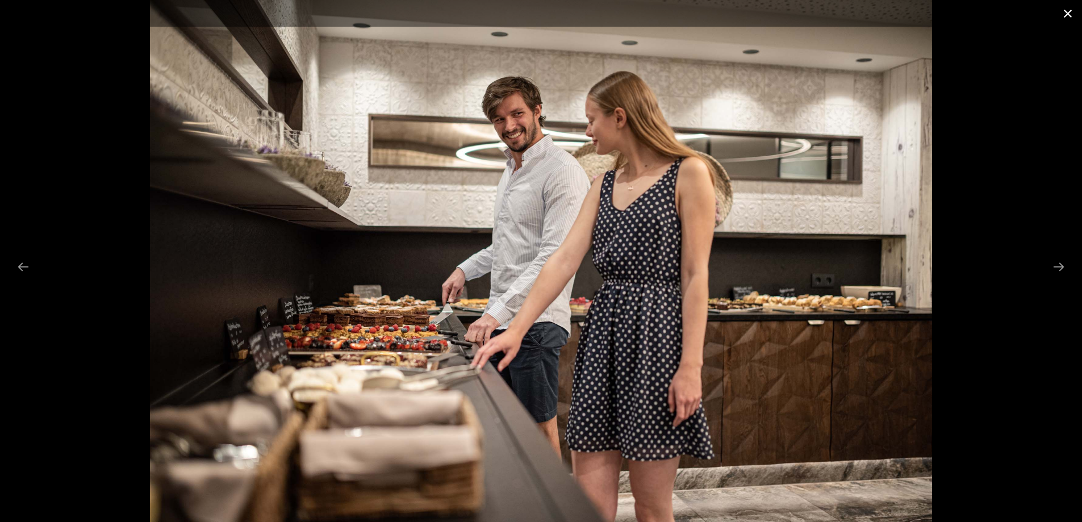
click at [1062, 15] on button "Close gallery" at bounding box center [1067, 13] width 28 height 27
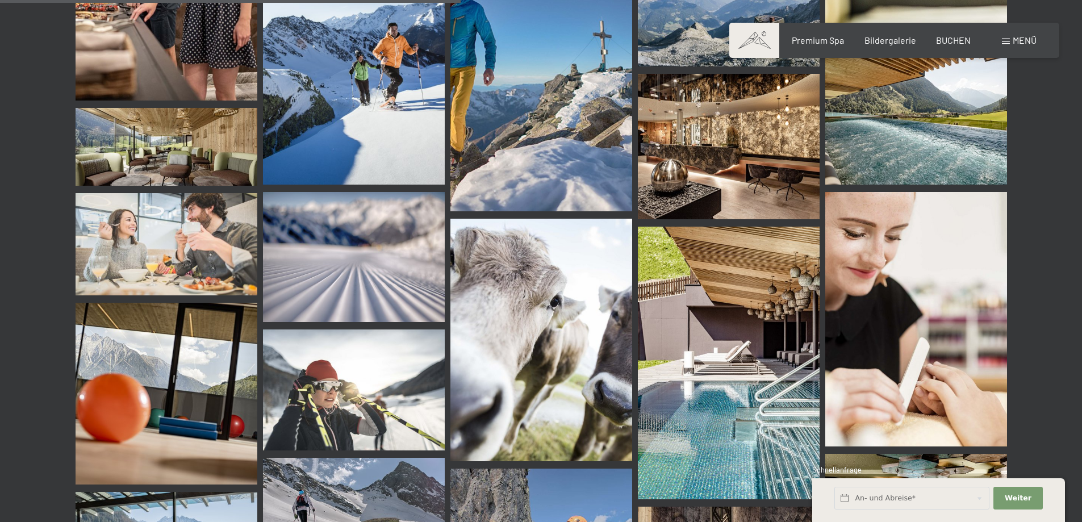
scroll to position [6416, 0]
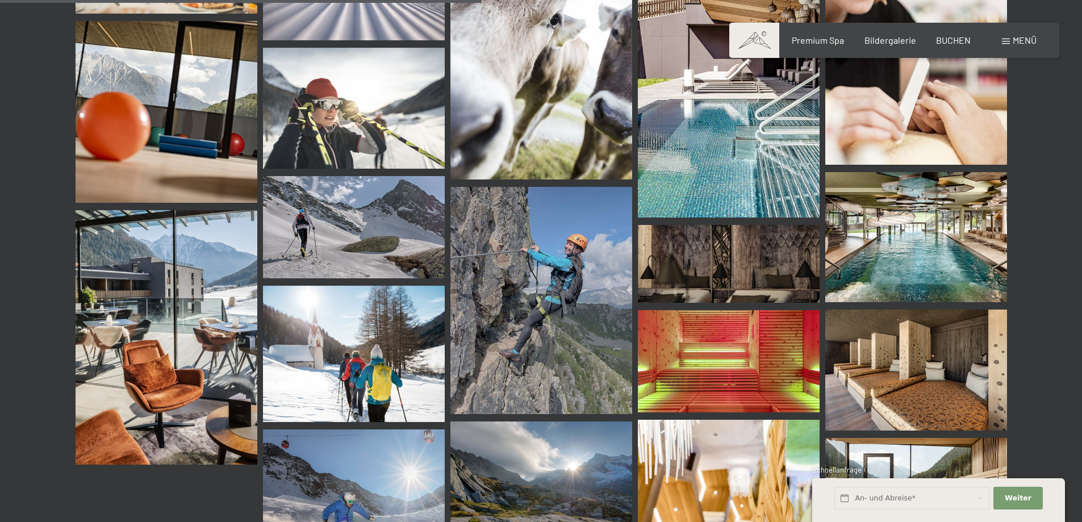
click at [358, 101] on img at bounding box center [354, 108] width 182 height 121
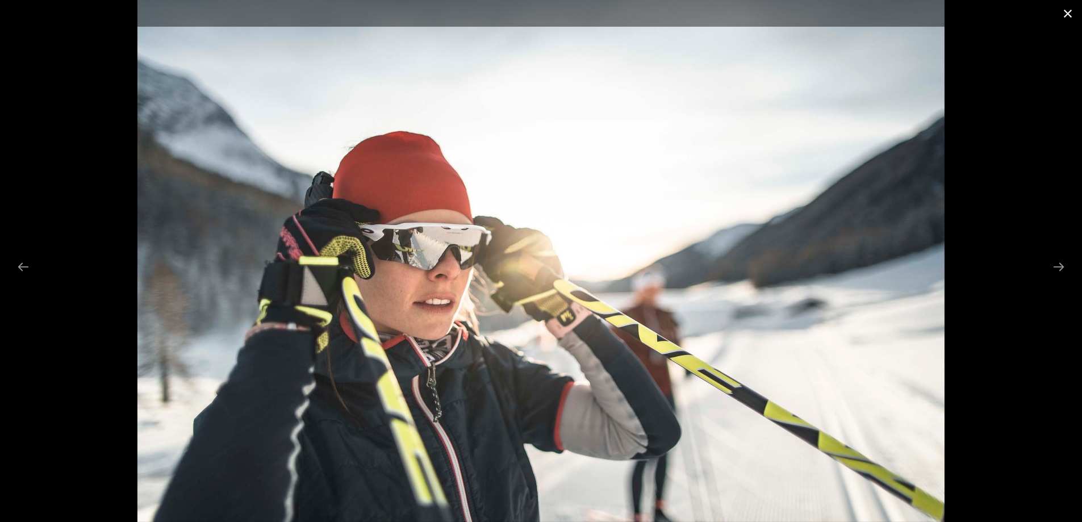
click at [1068, 12] on button "Close gallery" at bounding box center [1067, 13] width 28 height 27
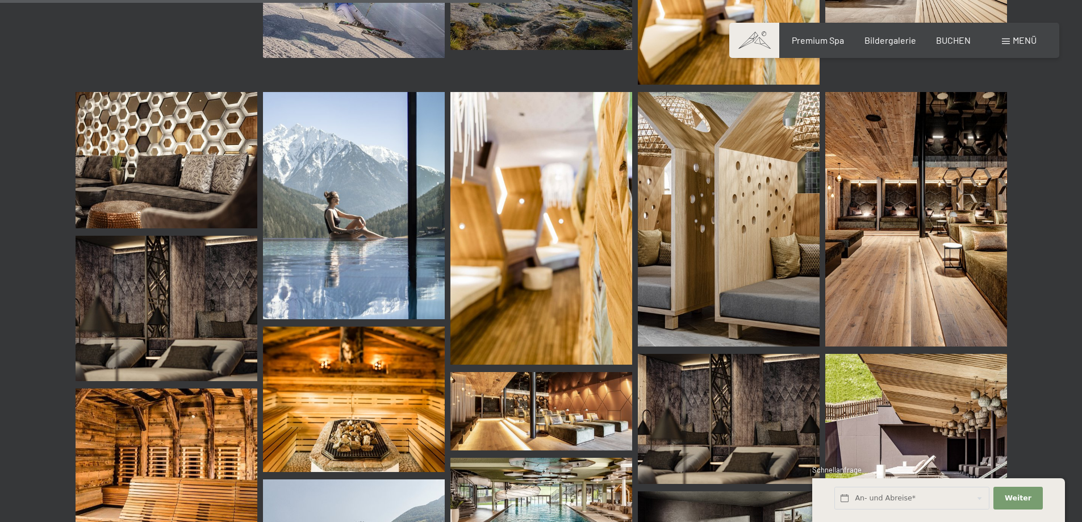
scroll to position [6927, 0]
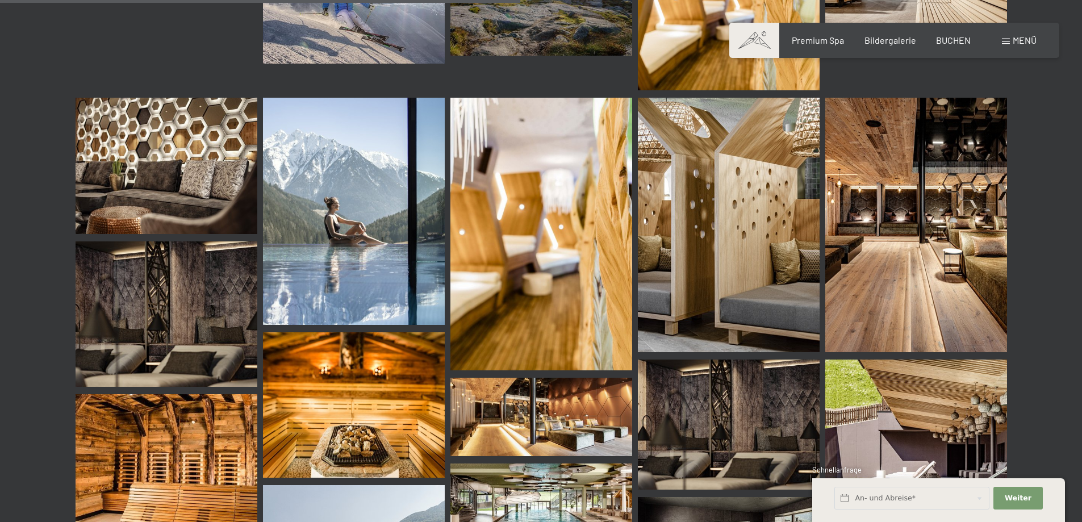
click at [576, 237] on img at bounding box center [541, 234] width 182 height 273
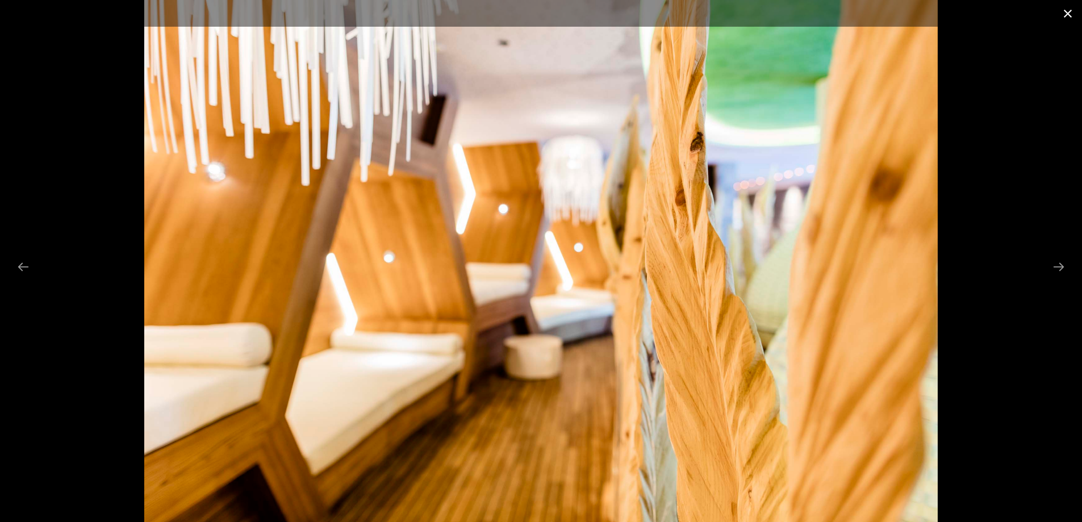
drag, startPoint x: 1070, startPoint y: 12, endPoint x: 1059, endPoint y: 21, distance: 13.7
click at [1070, 12] on button "Close gallery" at bounding box center [1067, 13] width 28 height 27
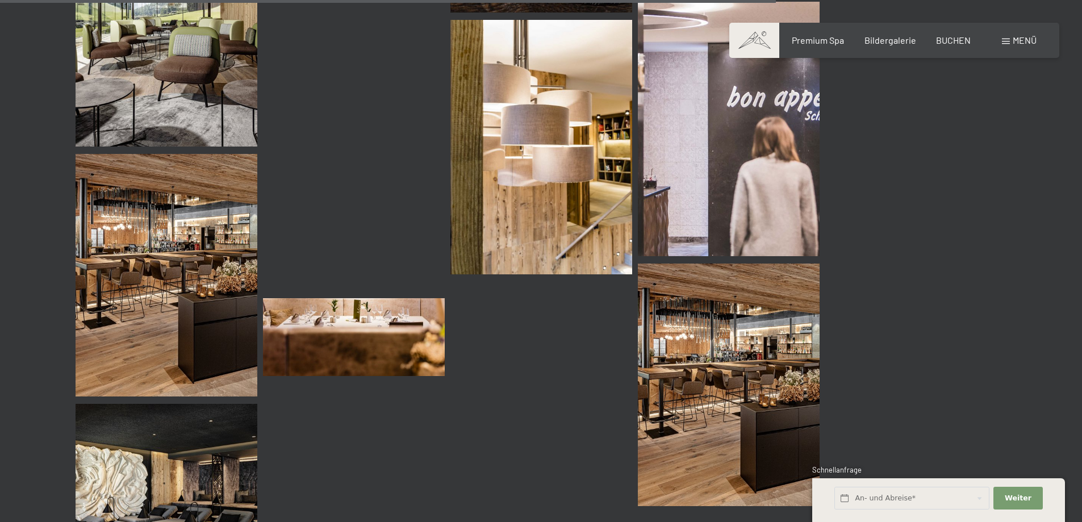
scroll to position [10334, 0]
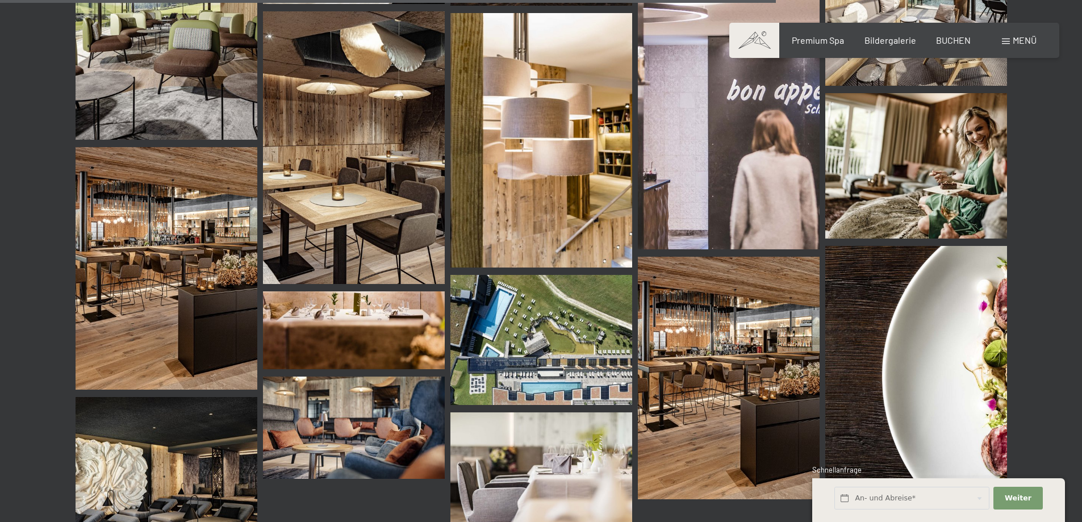
click at [756, 142] on img at bounding box center [729, 122] width 182 height 254
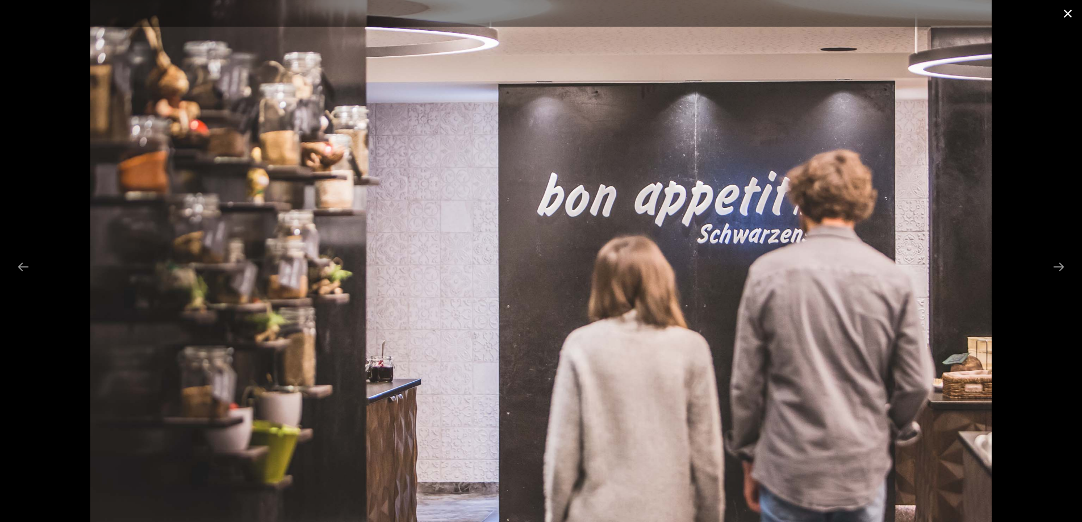
drag, startPoint x: 1074, startPoint y: 18, endPoint x: 1052, endPoint y: 28, distance: 24.4
click at [1074, 18] on button "Close gallery" at bounding box center [1067, 13] width 28 height 27
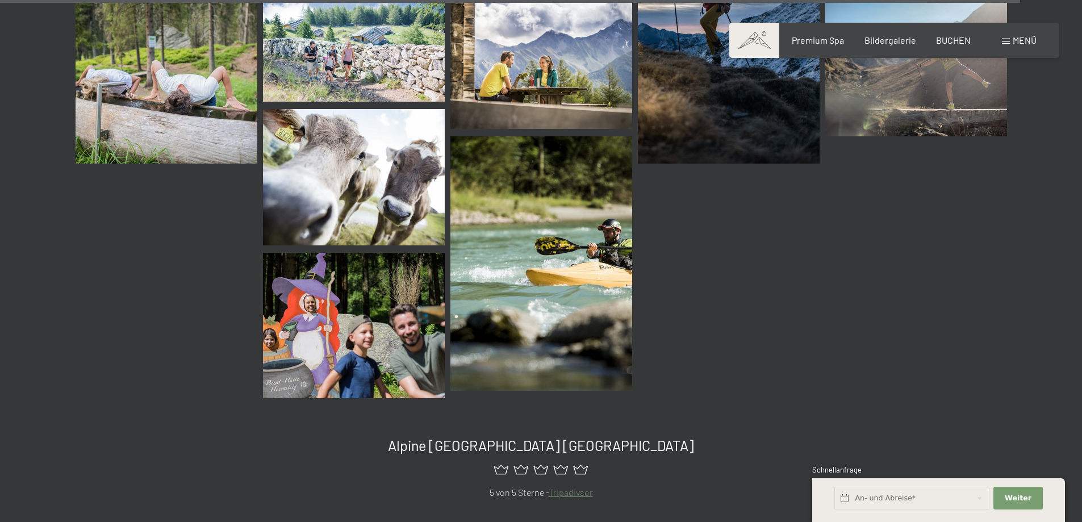
scroll to position [13627, 0]
